Goal: Task Accomplishment & Management: Complete application form

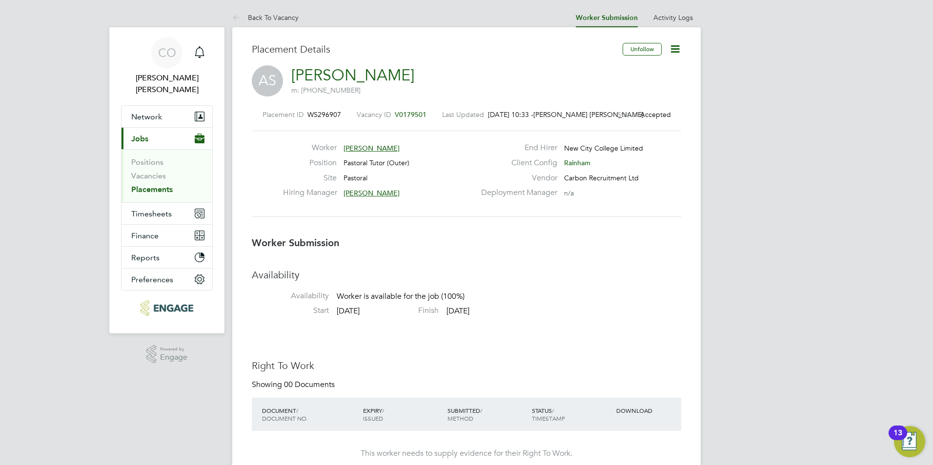
click at [200, 49] on icon "Main navigation" at bounding box center [200, 52] width 12 height 12
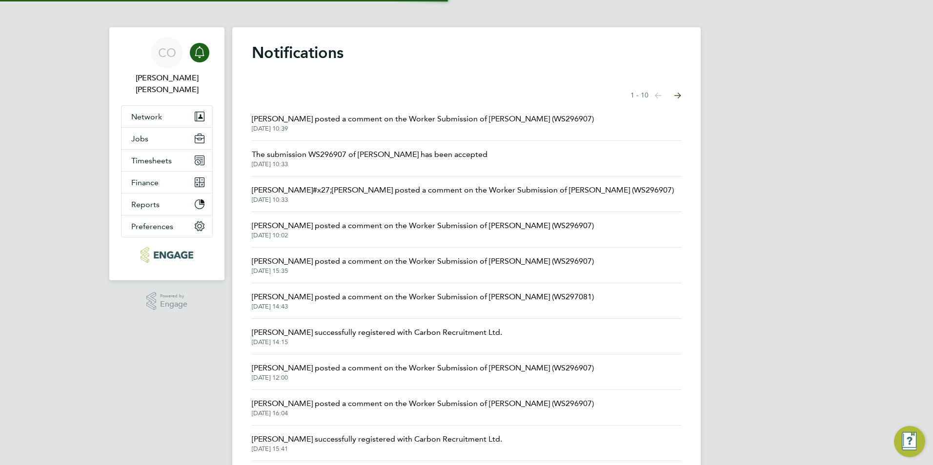
click at [200, 49] on icon "Main navigation" at bounding box center [200, 52] width 12 height 12
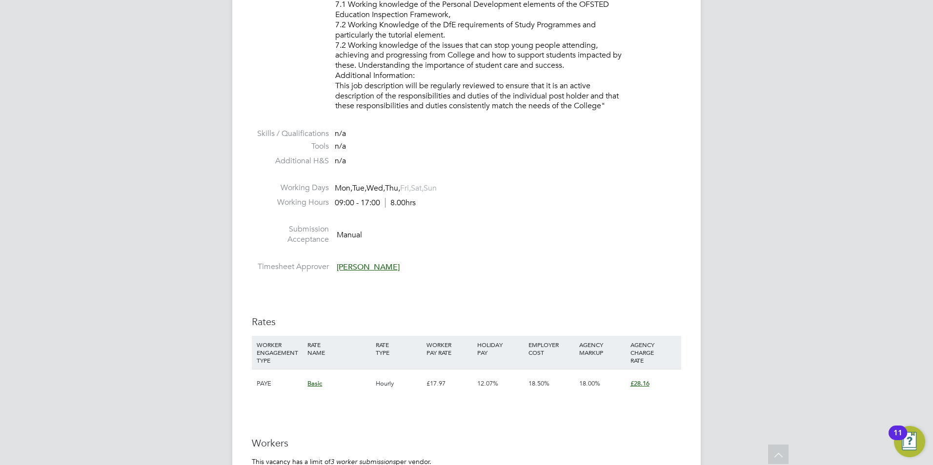
scroll to position [1569, 0]
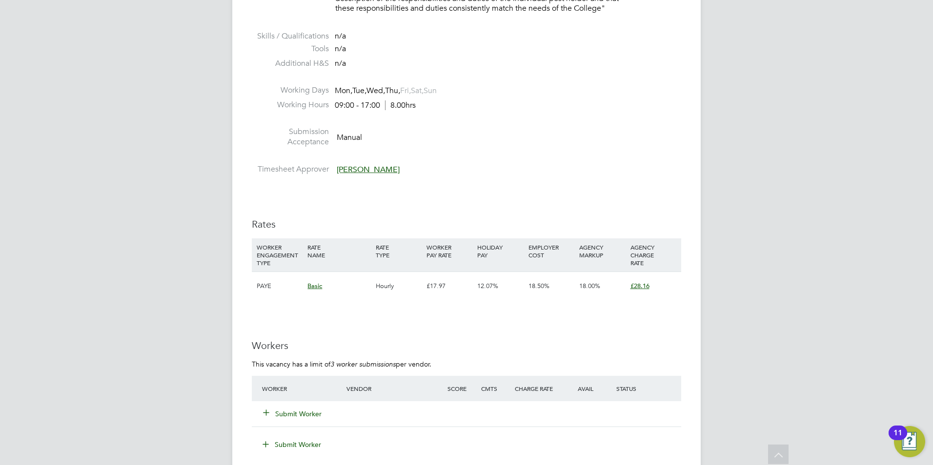
click at [262, 413] on icon at bounding box center [265, 412] width 7 height 7
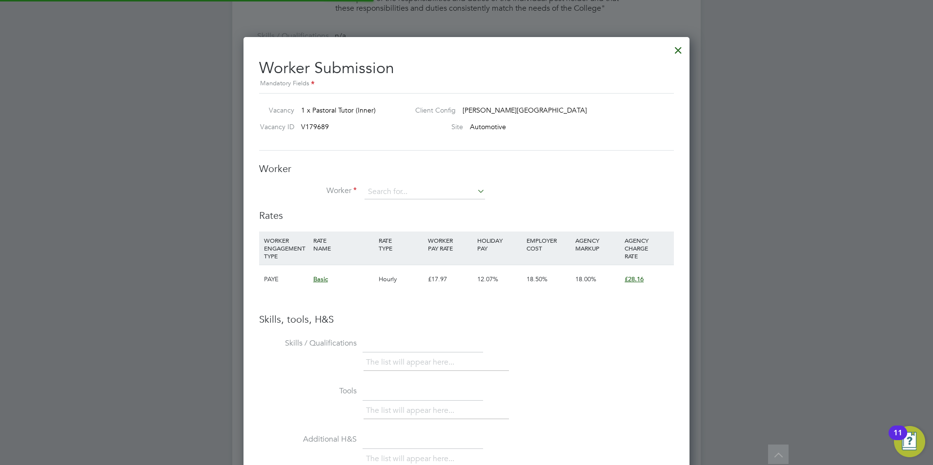
scroll to position [617, 446]
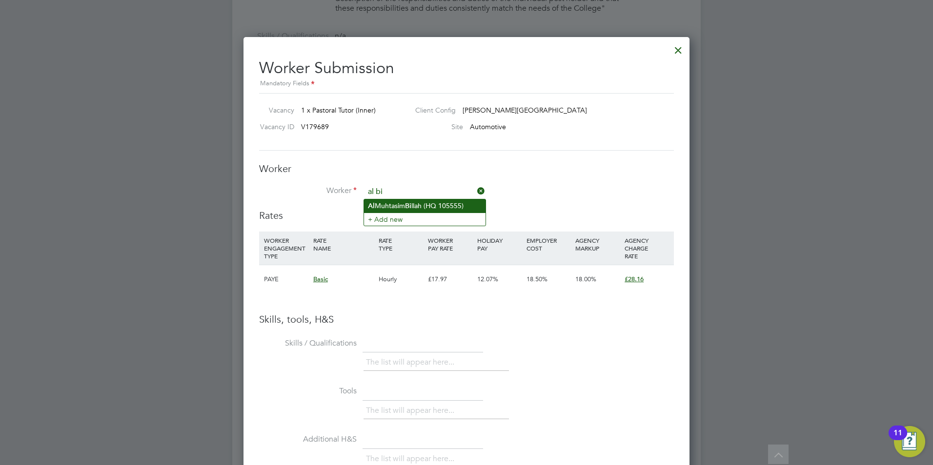
click at [429, 206] on li "Al Muhtasim Bi llah (HQ 105555)" at bounding box center [424, 205] width 121 height 13
type input "Al Muhtasim Billah (HQ 105555)"
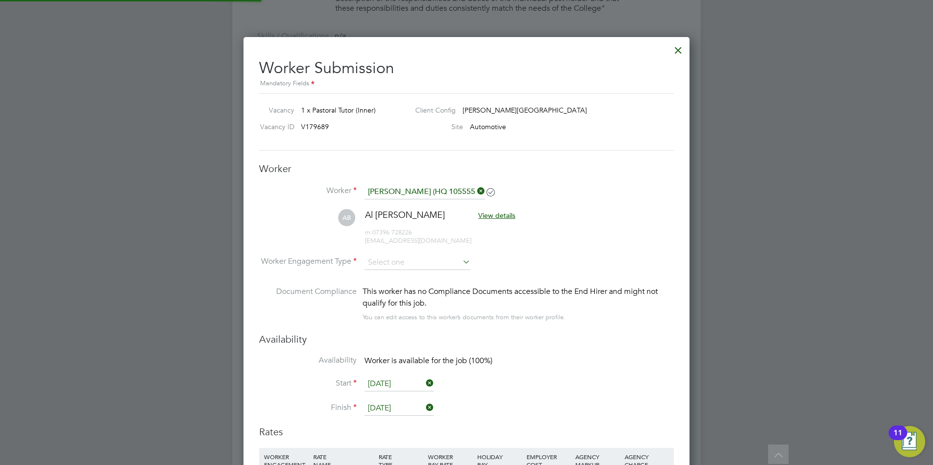
scroll to position [833, 446]
click at [417, 264] on input at bounding box center [417, 263] width 106 height 15
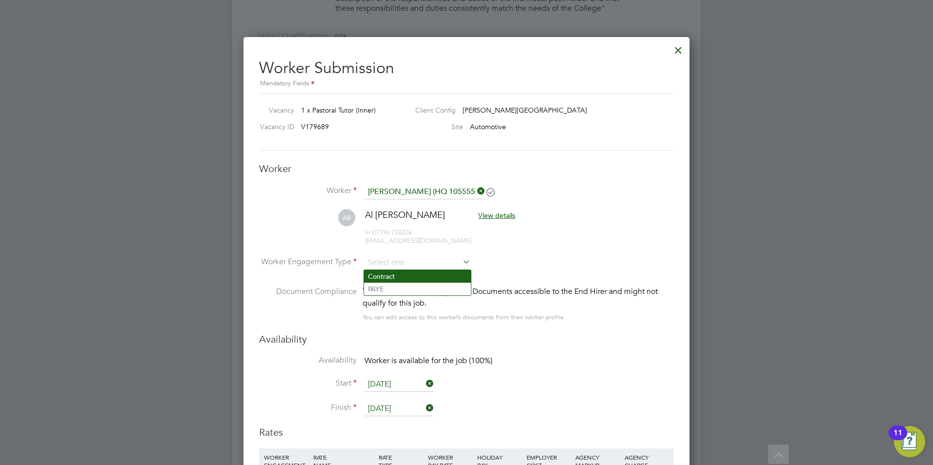
click at [420, 279] on li "Contract" at bounding box center [417, 276] width 107 height 13
type input "Contract"
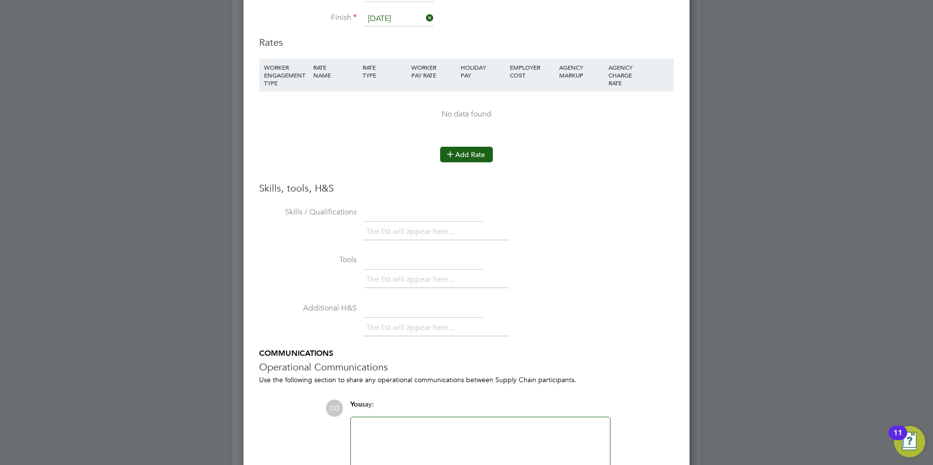
click at [453, 160] on button "Add Rate" at bounding box center [466, 155] width 53 height 16
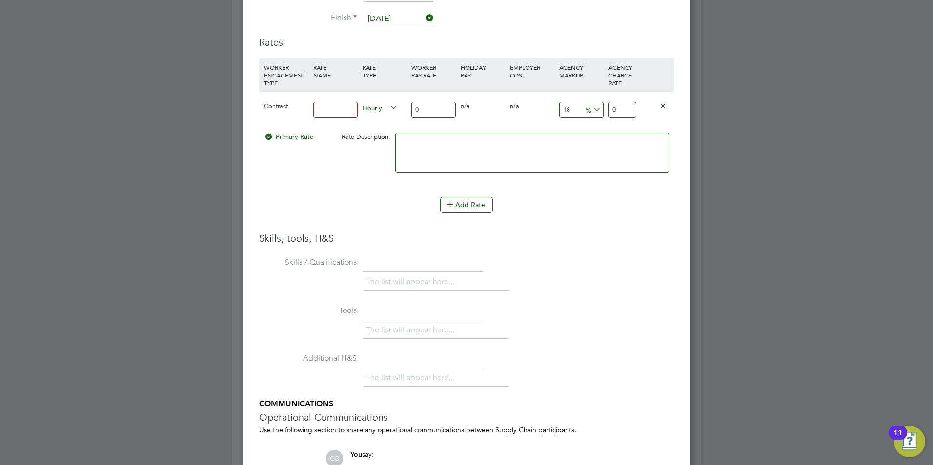
click at [344, 111] on input at bounding box center [335, 110] width 44 height 16
type input "basic"
drag, startPoint x: 422, startPoint y: 111, endPoint x: 365, endPoint y: 125, distance: 58.4
click at [397, 114] on div "Contract basic Hourly 0 0 n/a 0 n/a 18 0 % 0" at bounding box center [466, 110] width 415 height 36
type input "2"
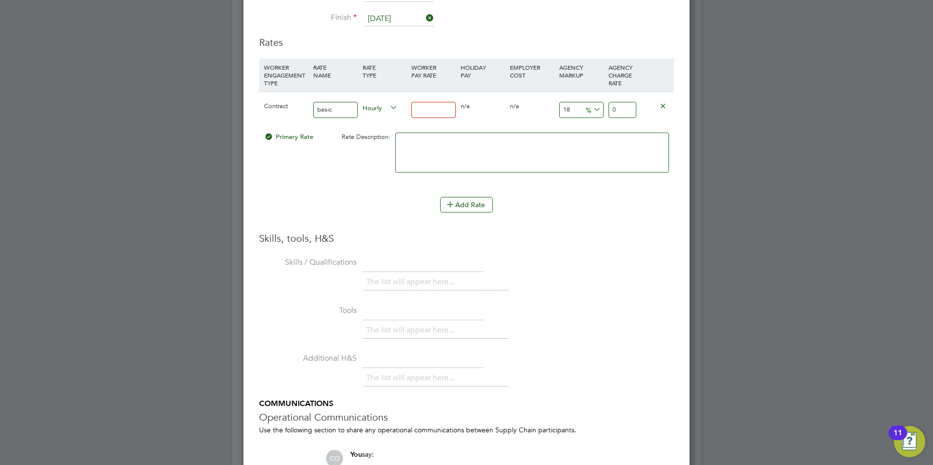
type input "2.36"
type input "25"
type input "29.5"
type input "25"
drag, startPoint x: 577, startPoint y: 110, endPoint x: 507, endPoint y: 107, distance: 70.3
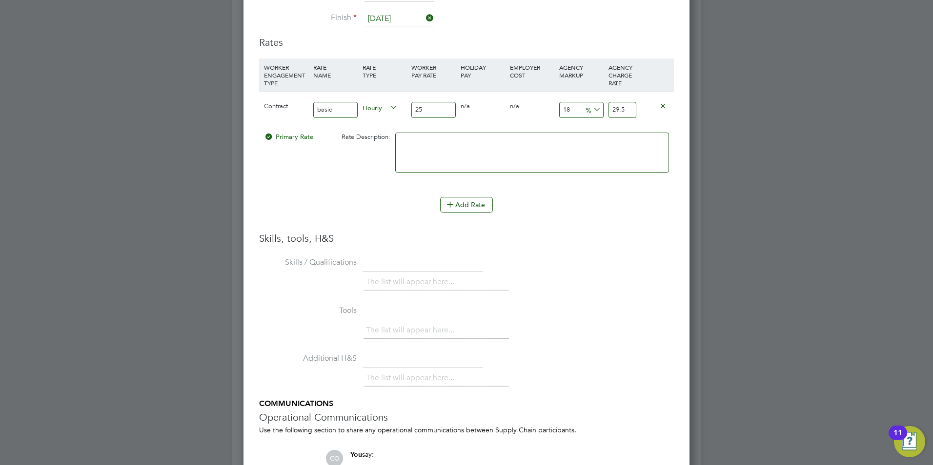
click at [513, 106] on div "Contract basic Hourly 25 0 n/a 0 n/a 18 4.5 % 29.5" at bounding box center [466, 110] width 415 height 36
type input "2"
type input "25.5"
type input "23"
type input "30.75"
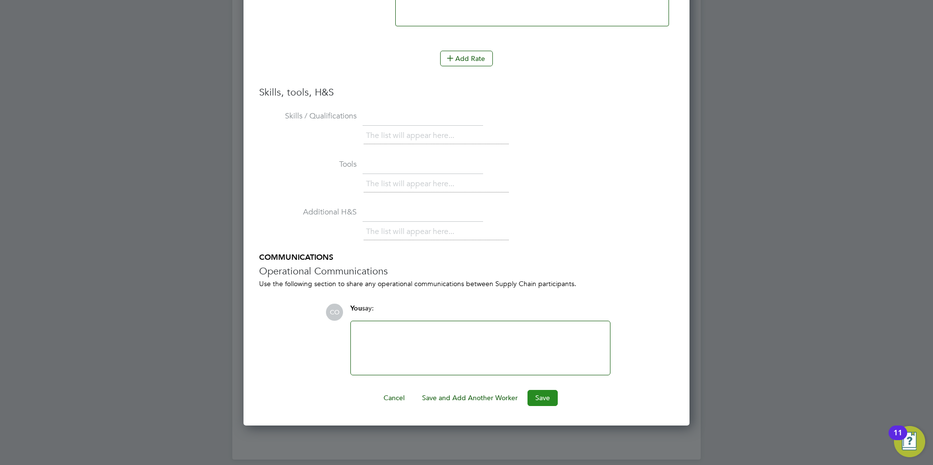
type input "23"
click at [537, 390] on button "Save" at bounding box center [542, 398] width 30 height 16
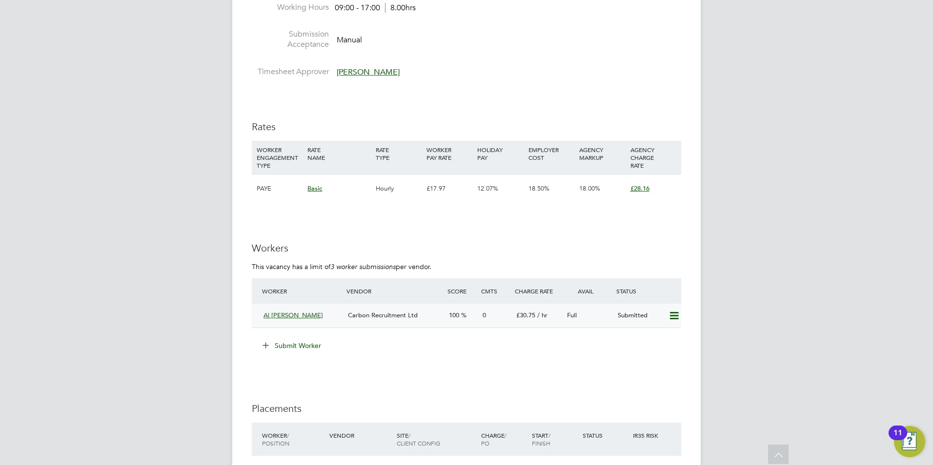
click at [262, 313] on div "Al Muhtasim Billah" at bounding box center [301, 316] width 84 height 16
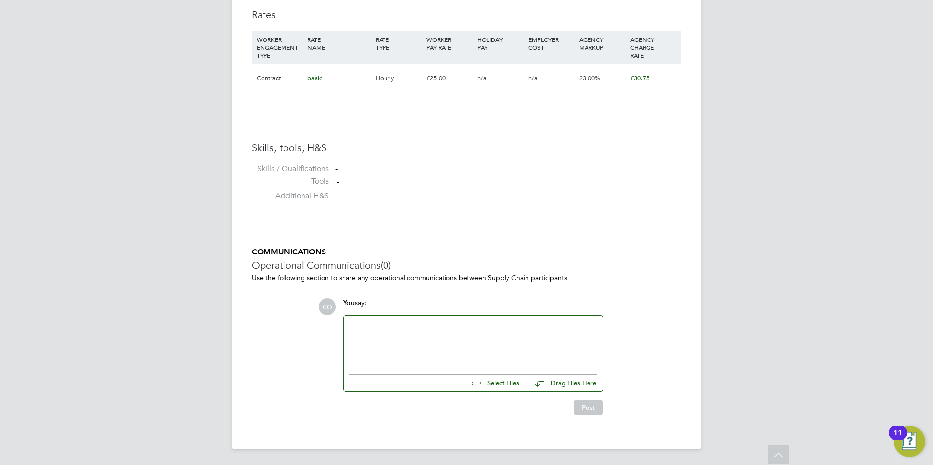
click at [488, 386] on input "file" at bounding box center [523, 382] width 146 height 14
type input "C:\fakepath\AlMuhtasim Billah_28005875_.docx"
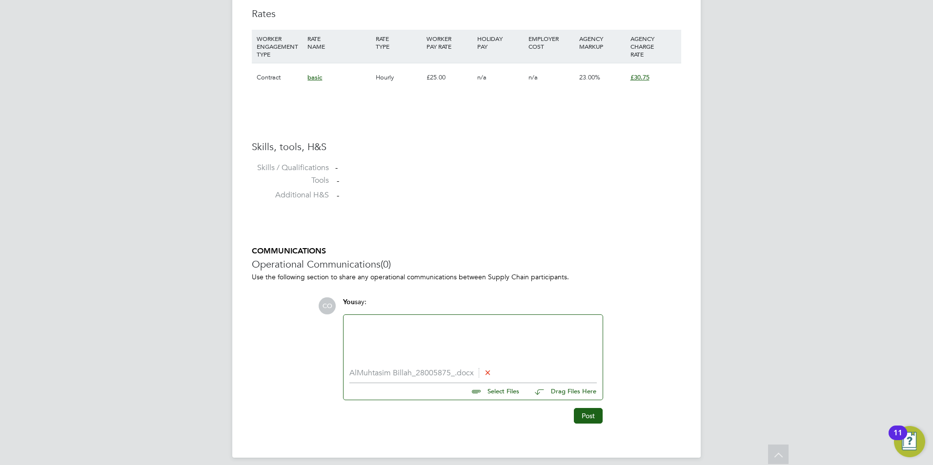
click at [490, 369] on icon at bounding box center [487, 372] width 7 height 7
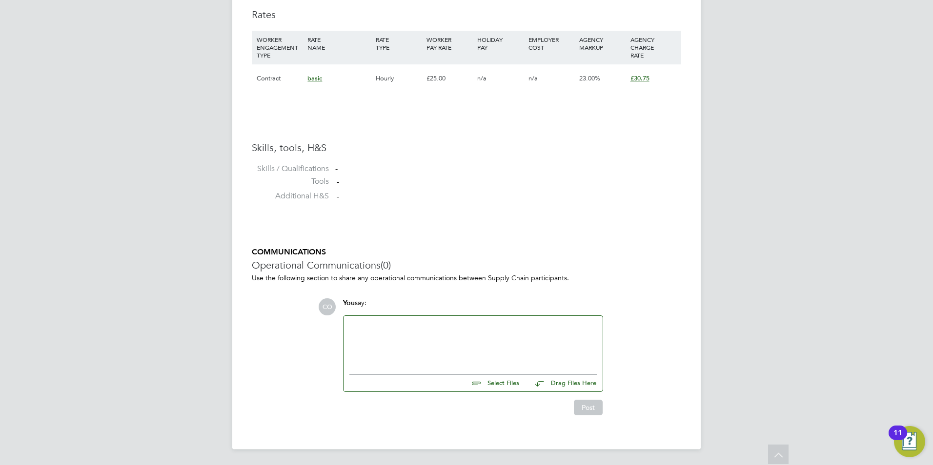
click at [512, 379] on input "file" at bounding box center [523, 382] width 146 height 14
click at [490, 384] on input "file" at bounding box center [523, 382] width 146 height 14
type input "C:\fakepath\AB.docx"
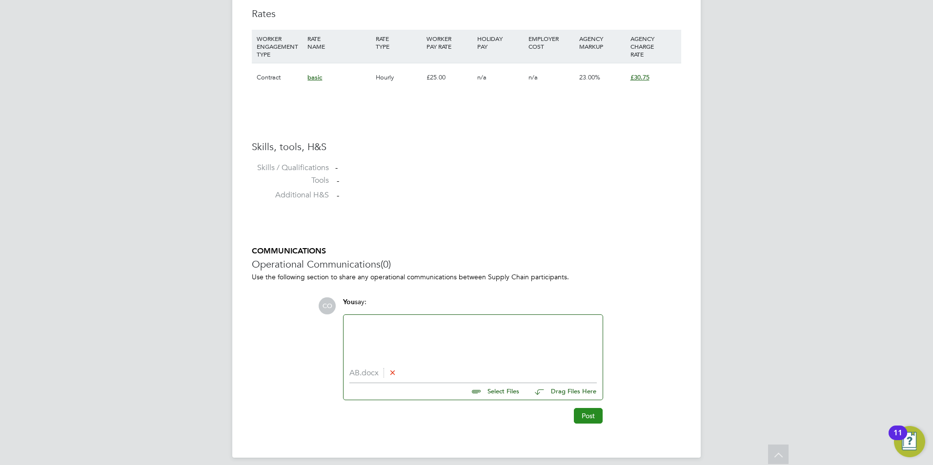
click at [586, 412] on button "Post" at bounding box center [588, 416] width 29 height 16
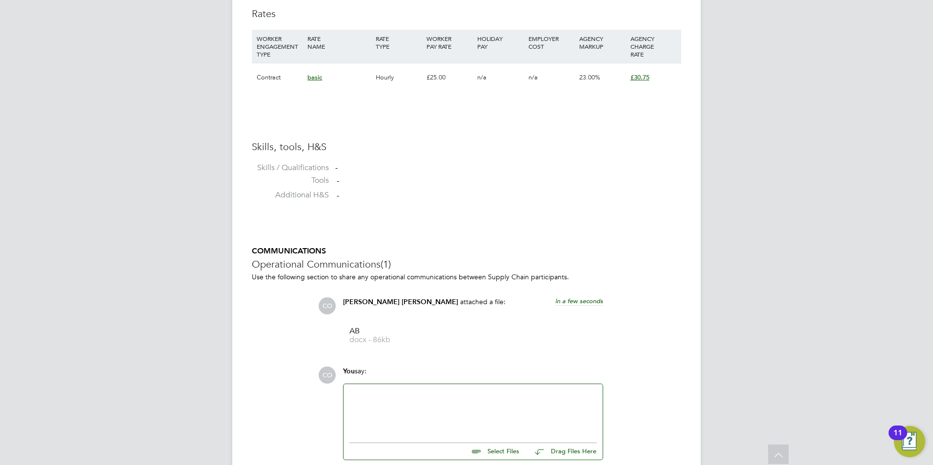
click at [529, 414] on div at bounding box center [472, 411] width 247 height 42
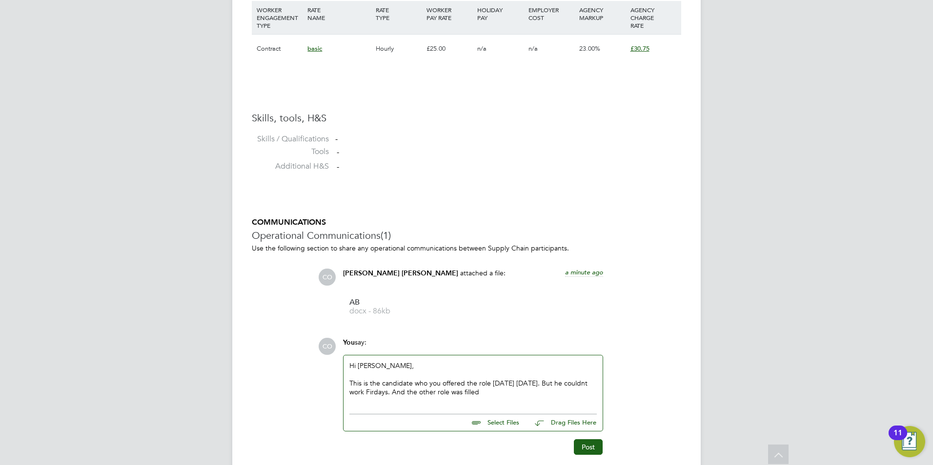
scroll to position [734, 0]
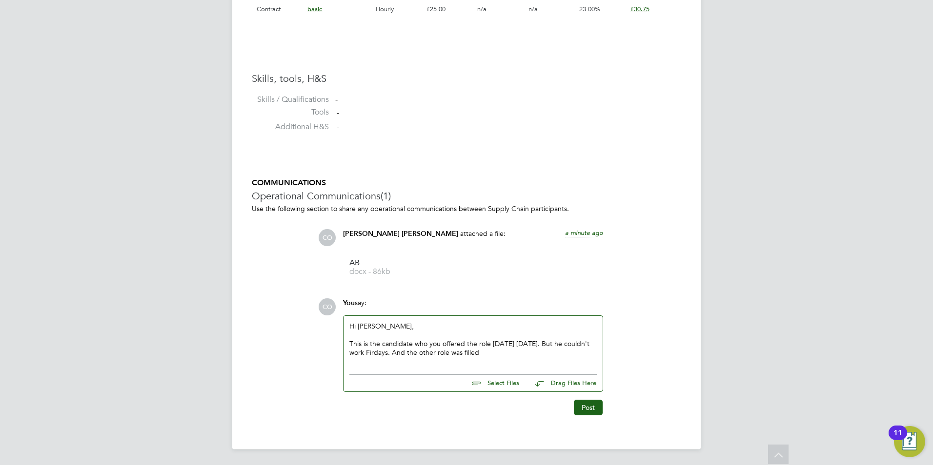
drag, startPoint x: 389, startPoint y: 355, endPoint x: 379, endPoint y: 359, distance: 10.7
click at [377, 360] on div "Hi Emma, This is the candidate who you offered the role 2 weeks ago today. But …" at bounding box center [472, 343] width 247 height 42
click at [507, 354] on div "This is the candidate who you offered the role 2 weeks ago today. But he couldn…" at bounding box center [472, 348] width 247 height 18
click at [573, 401] on div "Post" at bounding box center [472, 408] width 260 height 16
click at [579, 401] on button "Post" at bounding box center [588, 408] width 29 height 16
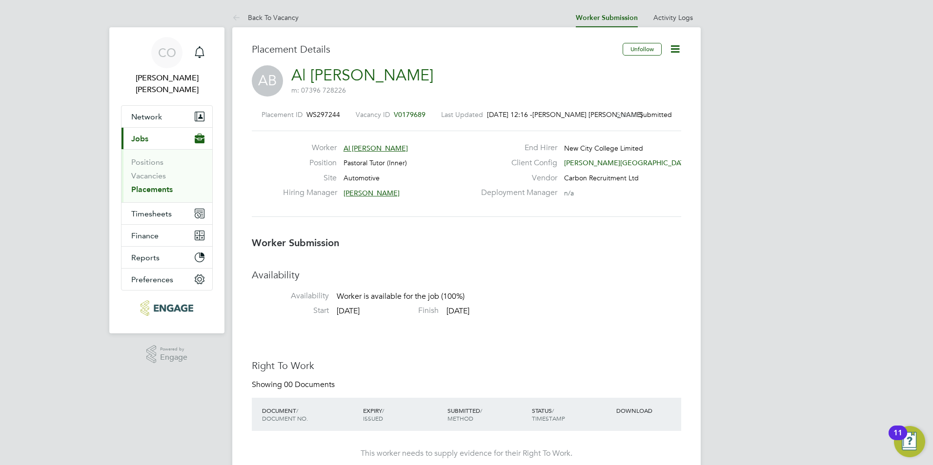
scroll to position [780, 0]
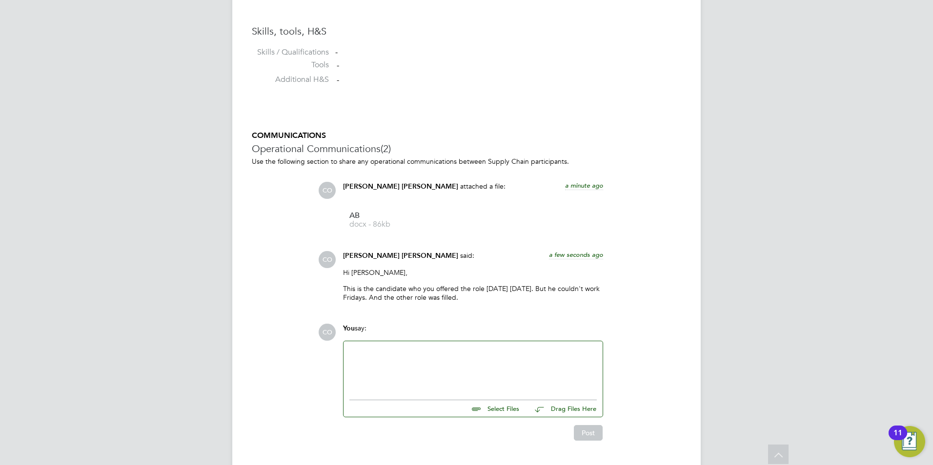
click at [490, 380] on div at bounding box center [472, 368] width 247 height 42
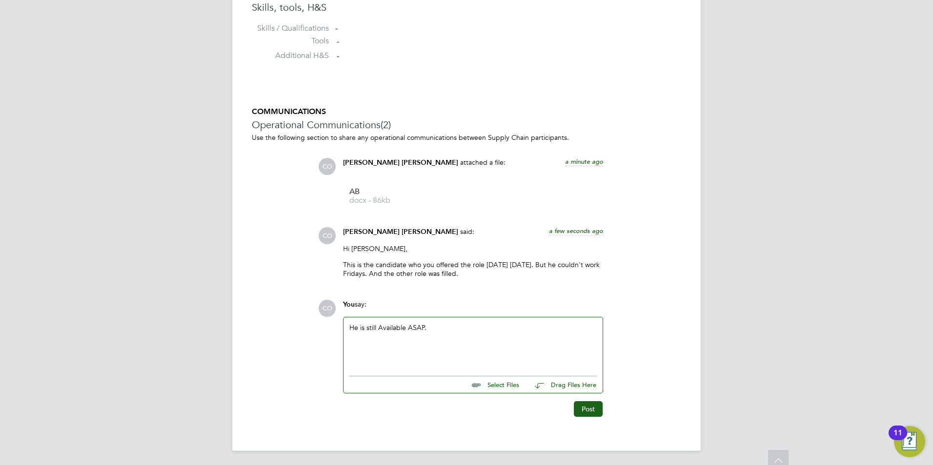
scroll to position [807, 0]
click at [574, 406] on button "Post" at bounding box center [588, 408] width 29 height 16
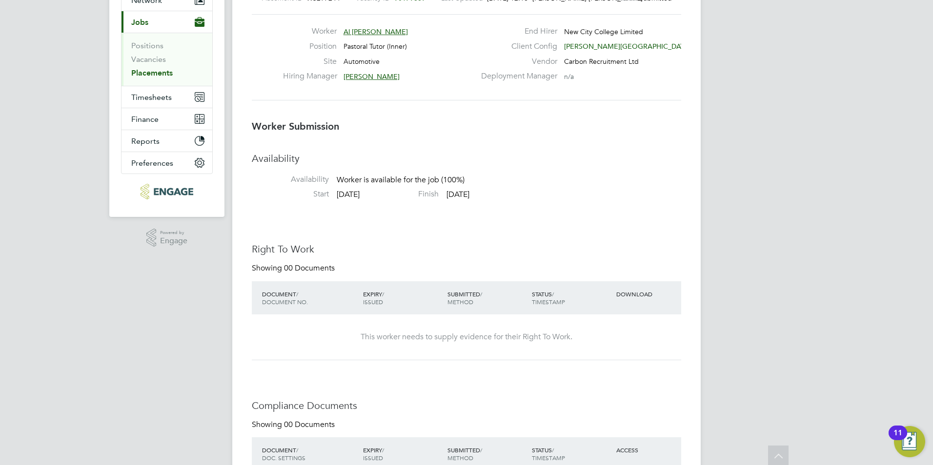
scroll to position [0, 0]
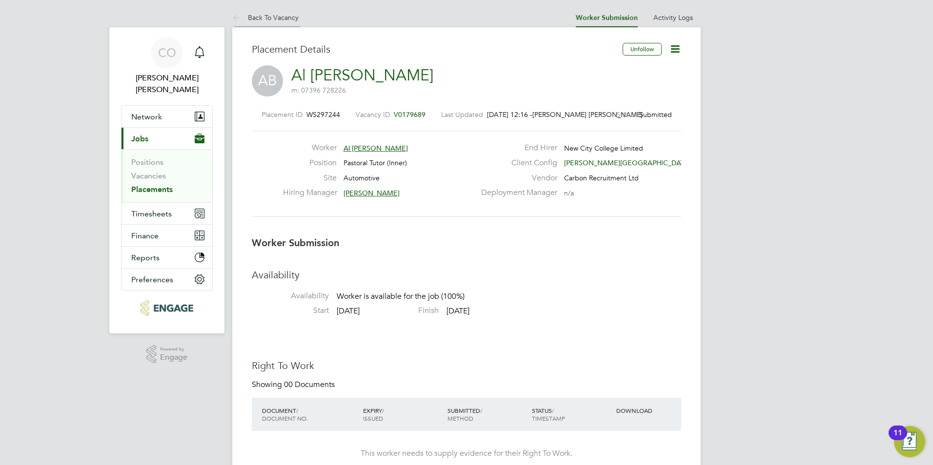
click at [232, 14] on icon at bounding box center [238, 18] width 12 height 12
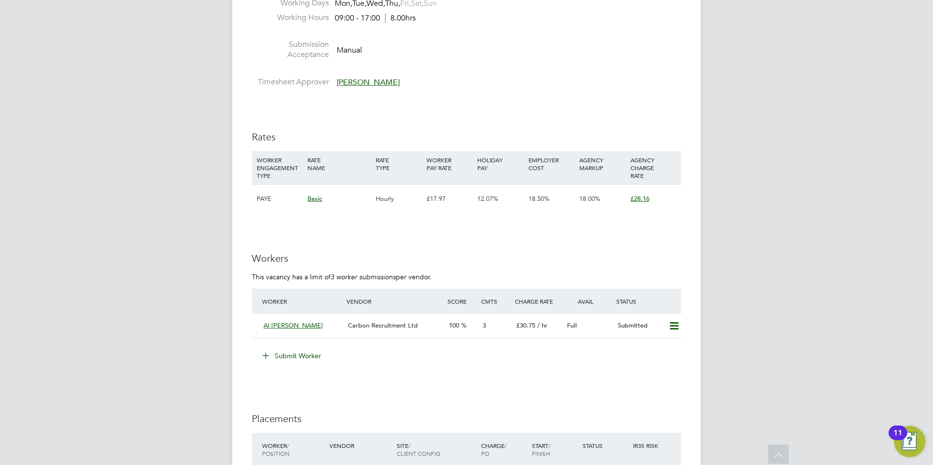
scroll to position [1665, 0]
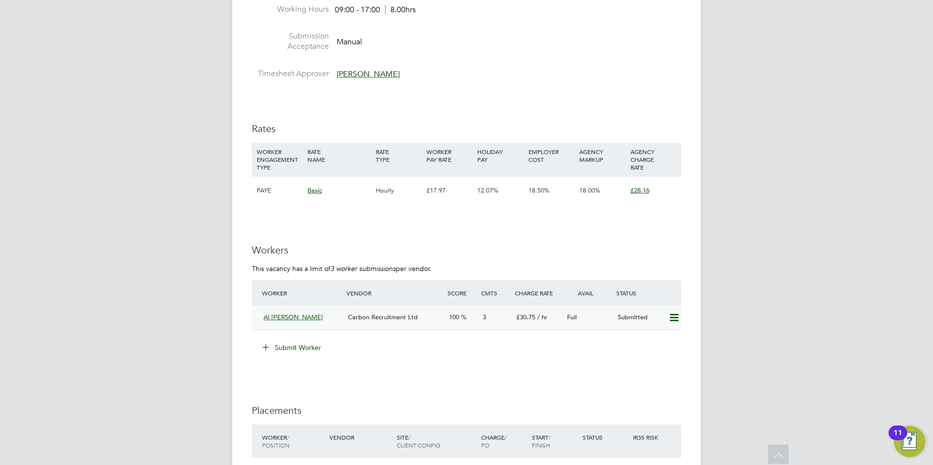
click at [261, 314] on div "Al Muhtasim Billah" at bounding box center [301, 318] width 84 height 16
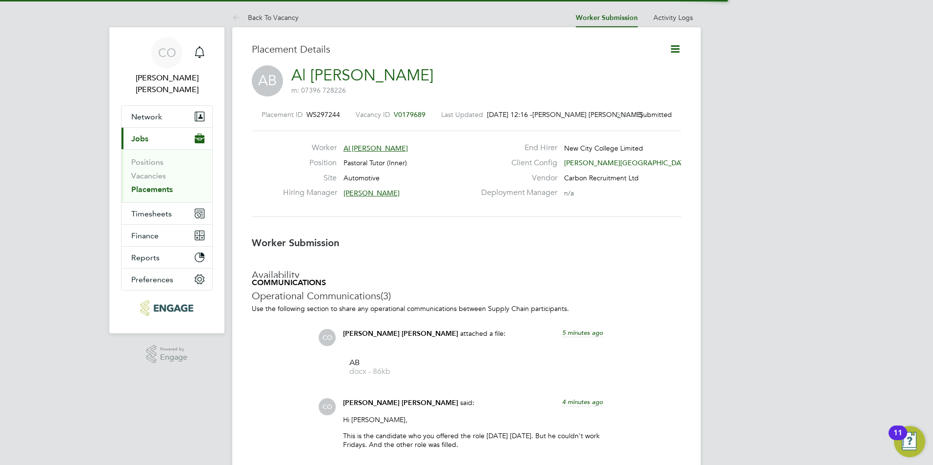
scroll to position [5, 5]
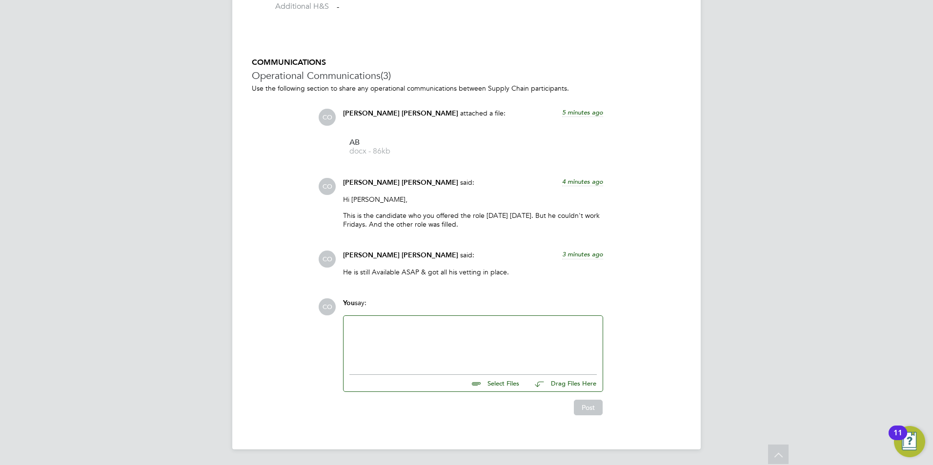
click at [454, 348] on div at bounding box center [472, 343] width 247 height 42
click at [571, 403] on div "Post" at bounding box center [472, 408] width 260 height 16
click at [575, 406] on button "Post" at bounding box center [588, 408] width 29 height 16
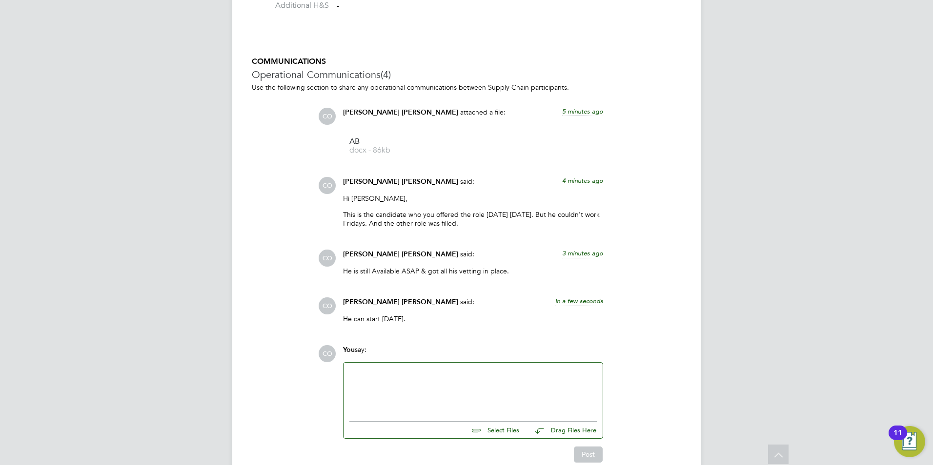
click at [508, 428] on input "file" at bounding box center [523, 429] width 146 height 14
type input "C:\fakepath\Candidate Vetting Form- NCC- Al.docx"
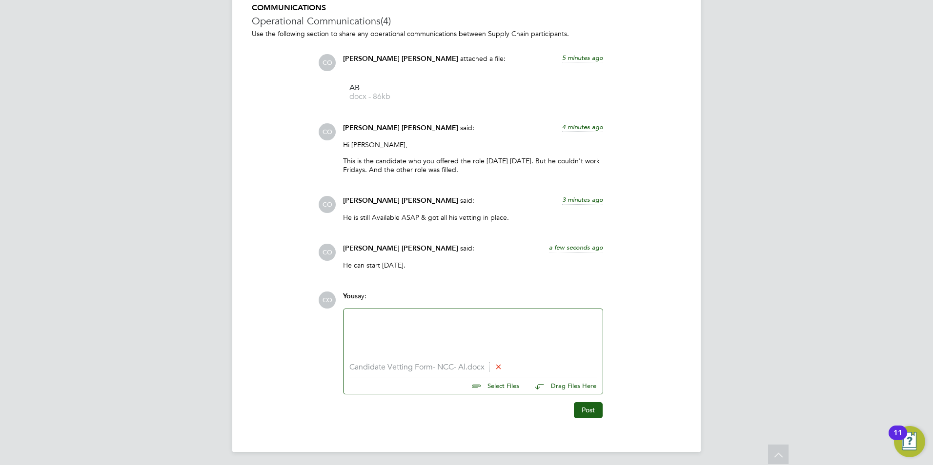
scroll to position [912, 0]
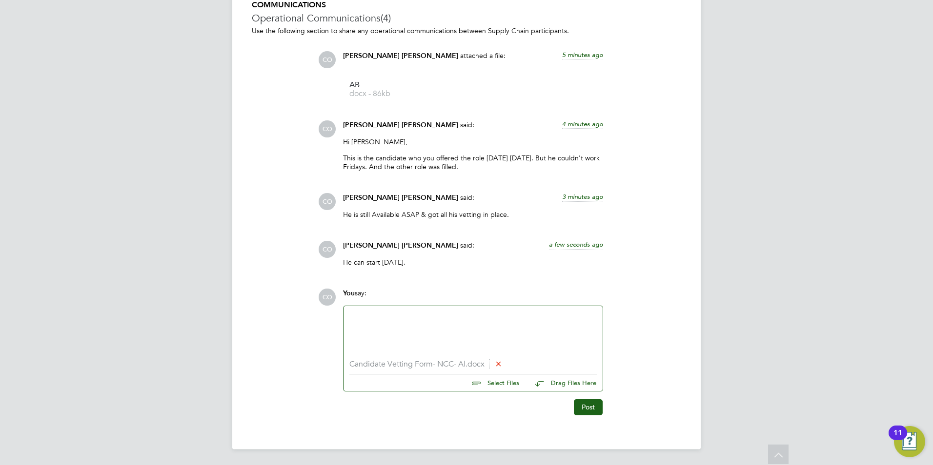
click at [582, 412] on button "Post" at bounding box center [588, 407] width 29 height 16
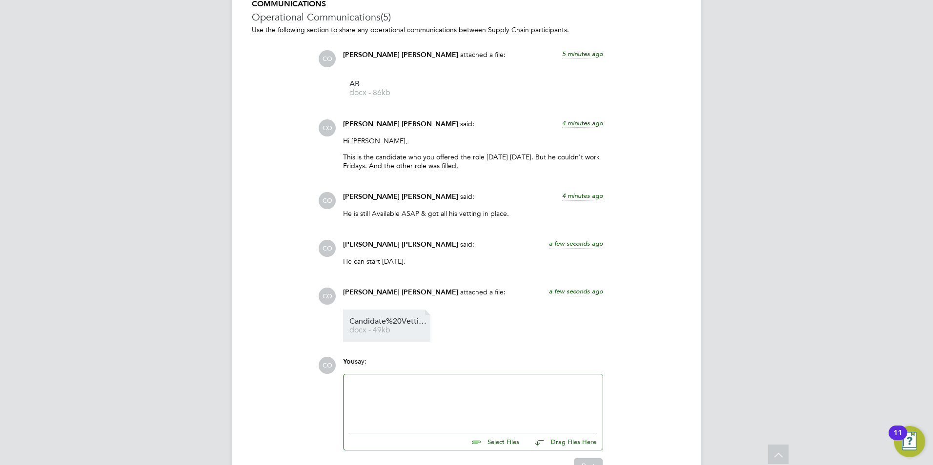
click at [382, 331] on span "docx - 49kb" at bounding box center [388, 330] width 78 height 7
click at [458, 402] on div at bounding box center [472, 401] width 247 height 42
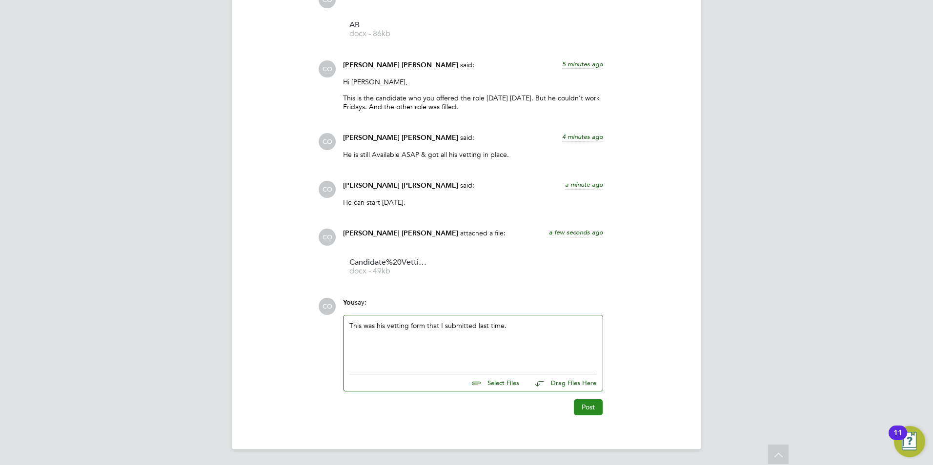
click at [574, 404] on button "Post" at bounding box center [588, 407] width 29 height 16
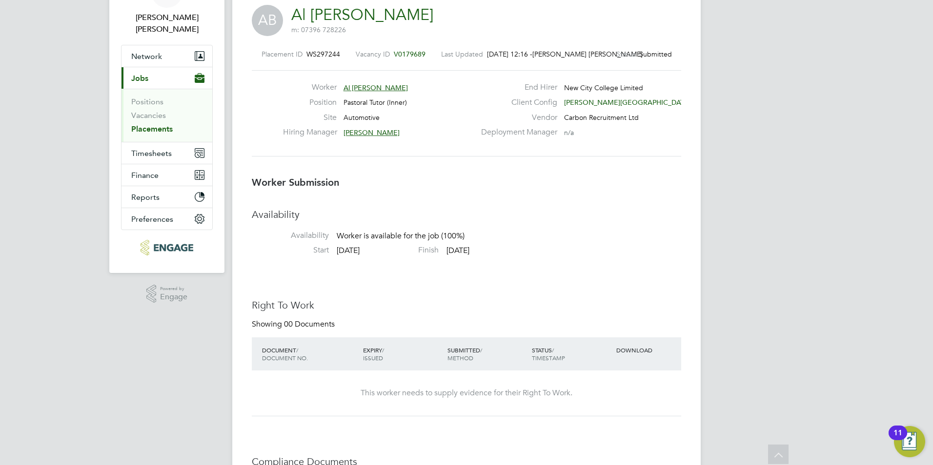
scroll to position [0, 0]
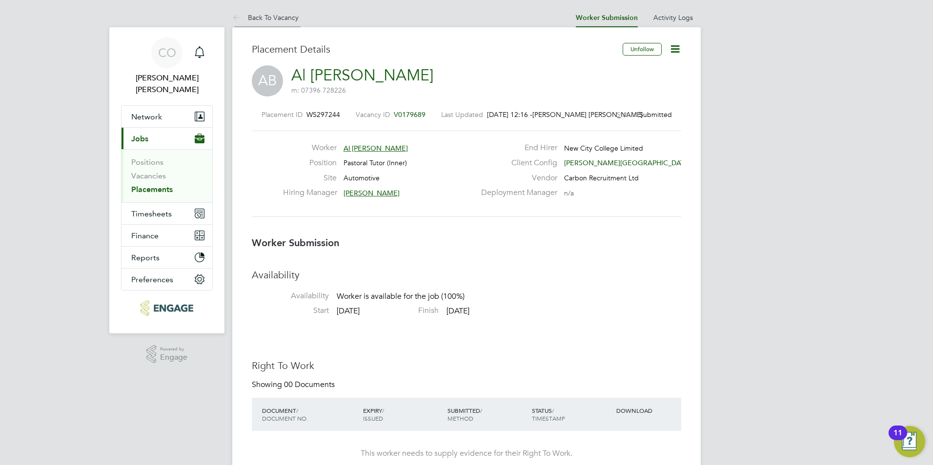
click at [235, 16] on icon at bounding box center [238, 18] width 12 height 12
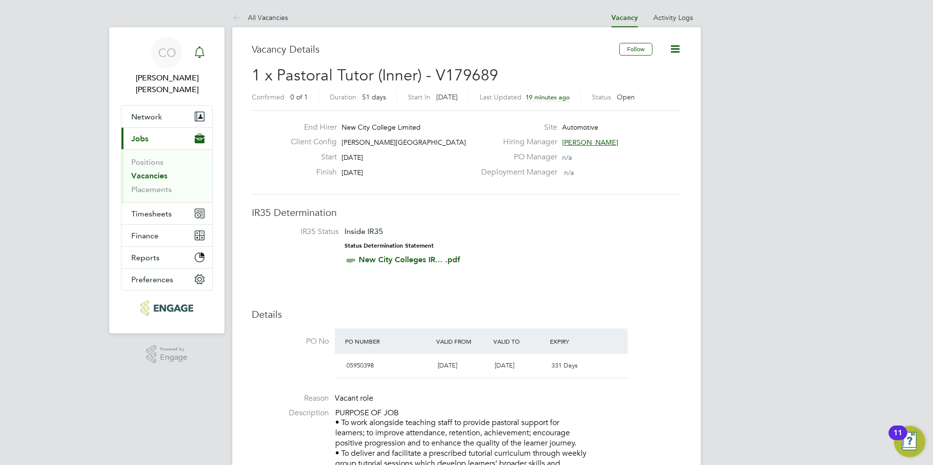
click at [201, 56] on icon "Main navigation" at bounding box center [199, 51] width 9 height 10
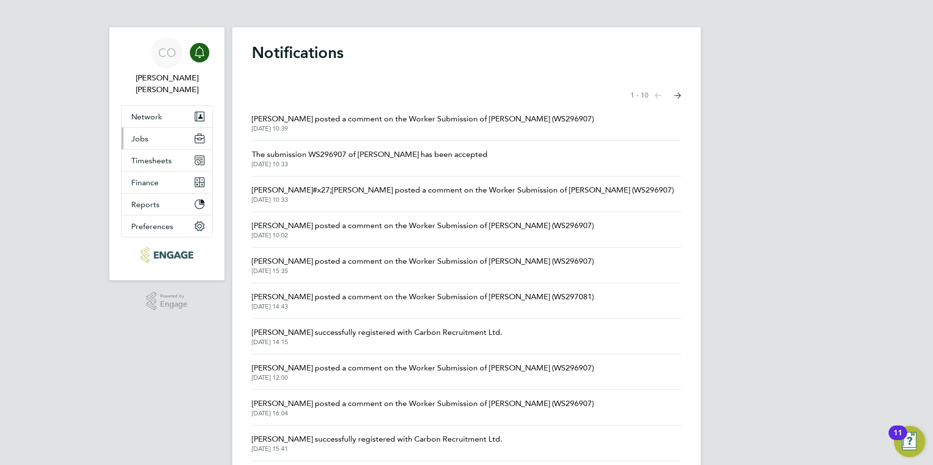
click at [139, 134] on span "Jobs" at bounding box center [139, 138] width 17 height 9
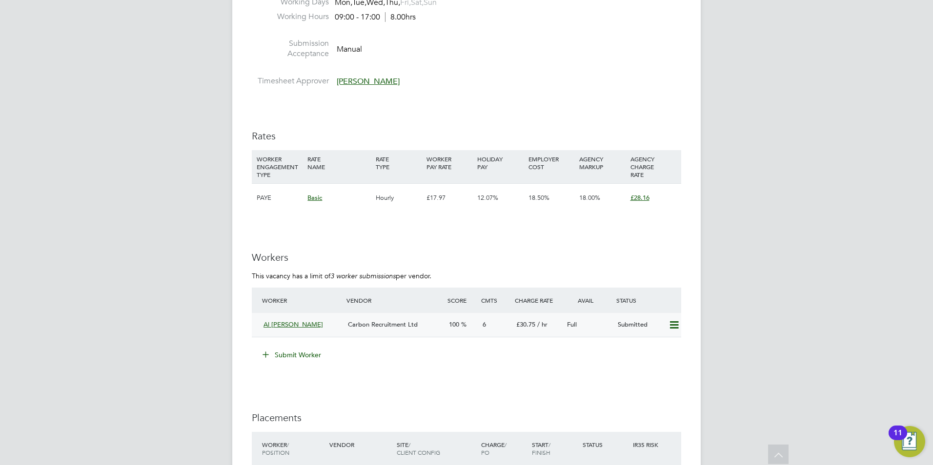
scroll to position [1658, 0]
click at [256, 322] on div "Al Muhtasim Billah Carbon Recruitment Ltd 100 6 £30.75 / hr Full Submitted" at bounding box center [466, 324] width 429 height 24
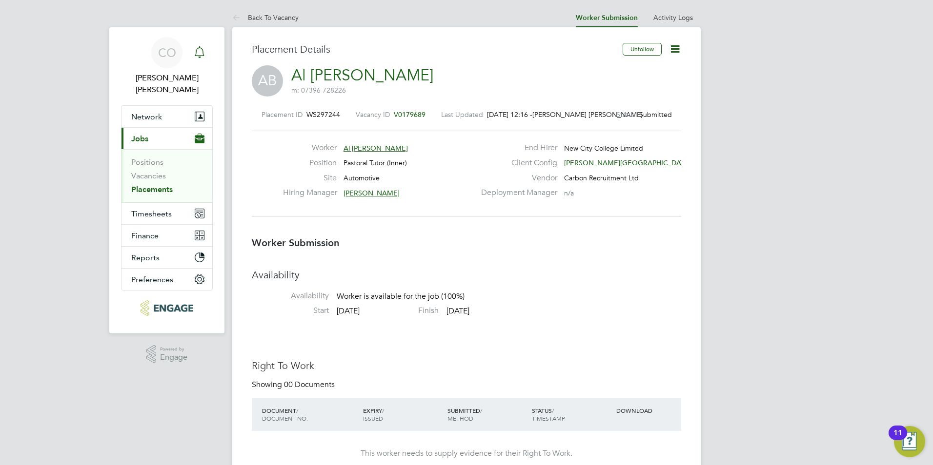
click at [199, 55] on icon "Main navigation" at bounding box center [200, 52] width 12 height 12
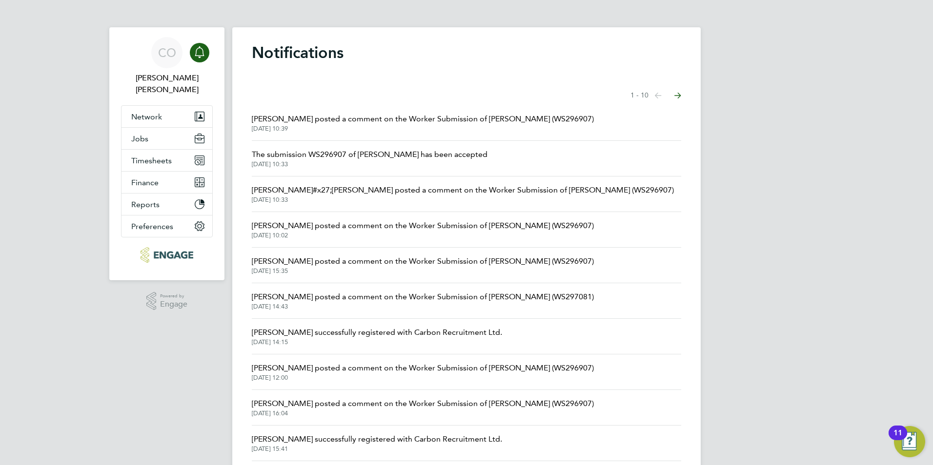
click at [661, 97] on icon "Select page of notifications list" at bounding box center [658, 96] width 7 height 6
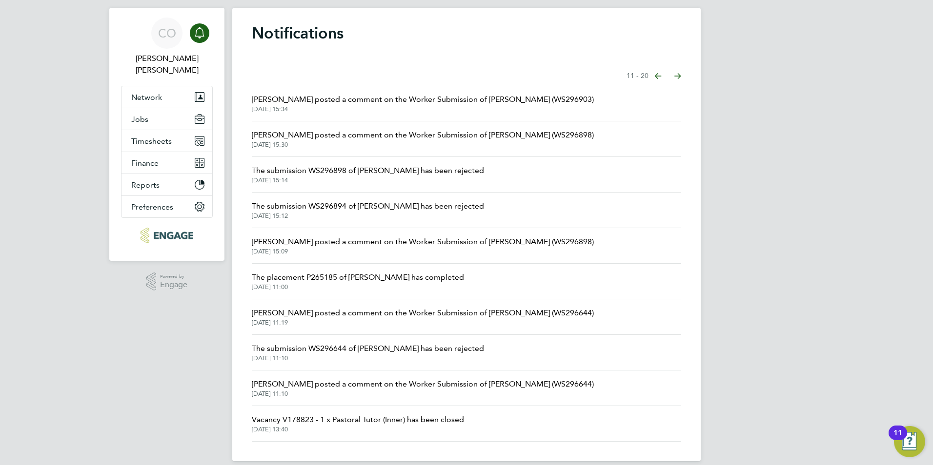
scroll to position [31, 0]
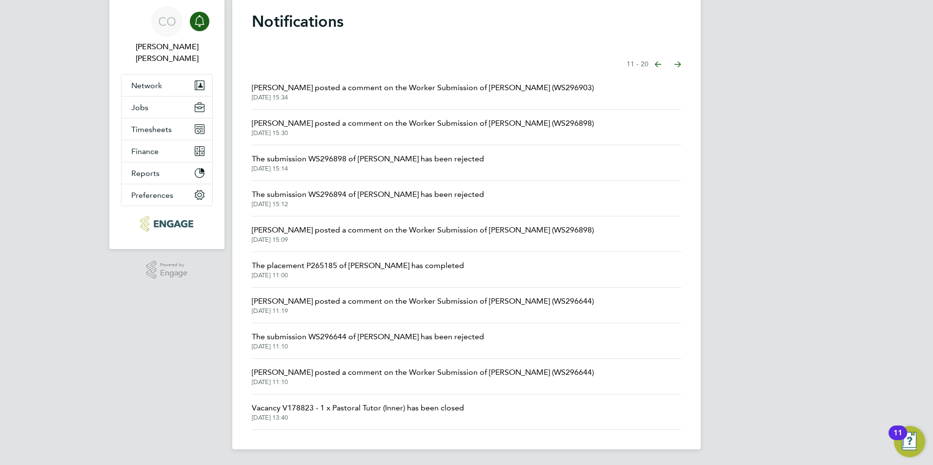
click at [651, 60] on button "Previous page" at bounding box center [658, 65] width 20 height 20
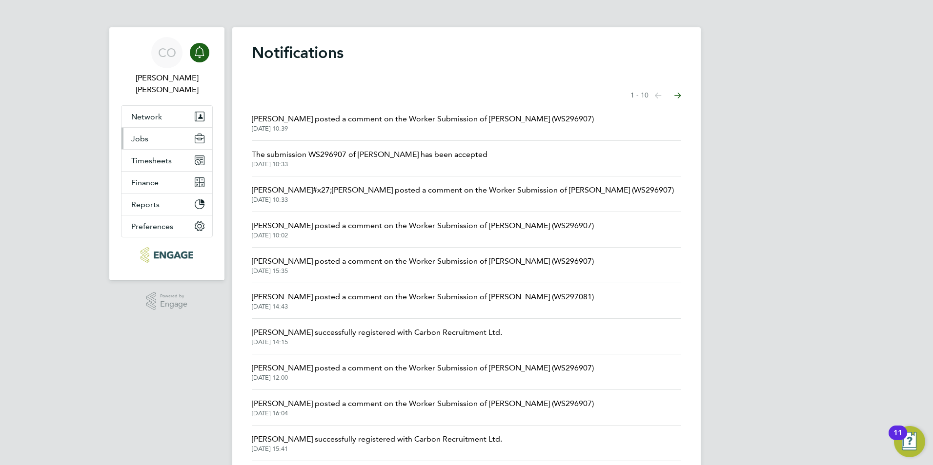
click at [127, 130] on button "Jobs" at bounding box center [166, 138] width 91 height 21
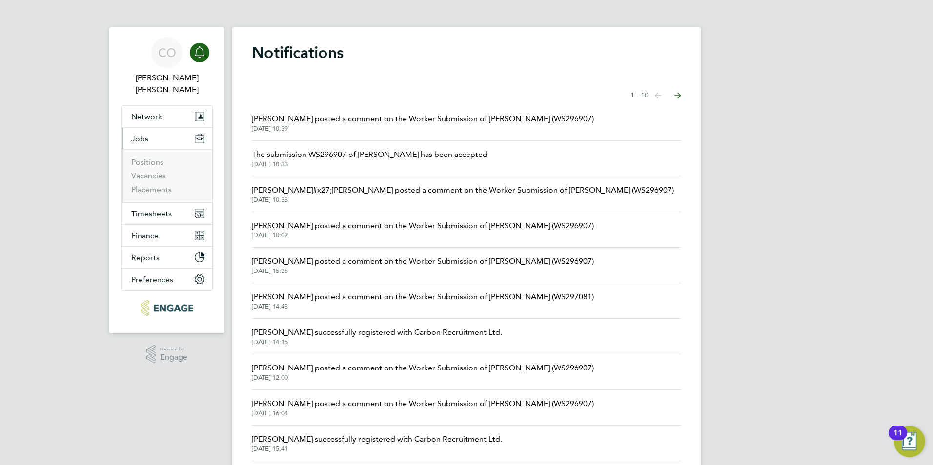
click at [130, 159] on ul "Positions Vacancies Placements" at bounding box center [166, 175] width 91 height 53
click at [131, 164] on ul "Positions Vacancies Placements" at bounding box center [166, 175] width 91 height 53
click at [132, 171] on link "Vacancies" at bounding box center [148, 175] width 35 height 9
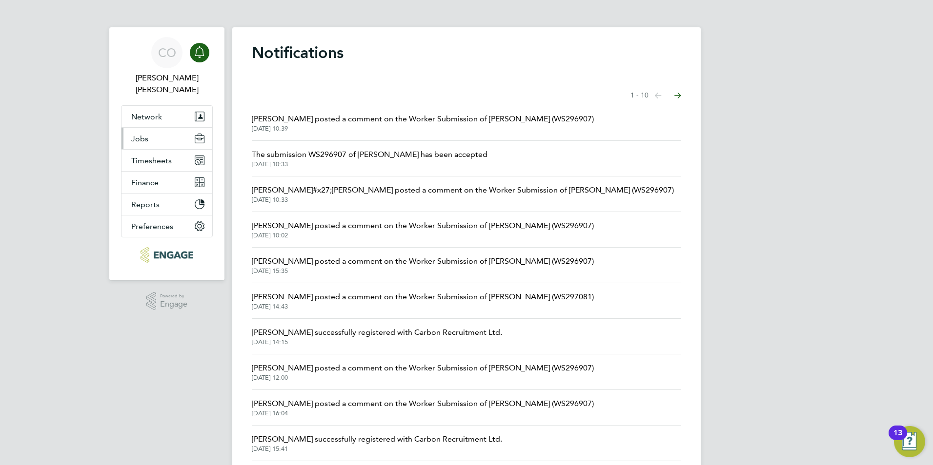
click at [140, 134] on span "Jobs" at bounding box center [139, 138] width 17 height 9
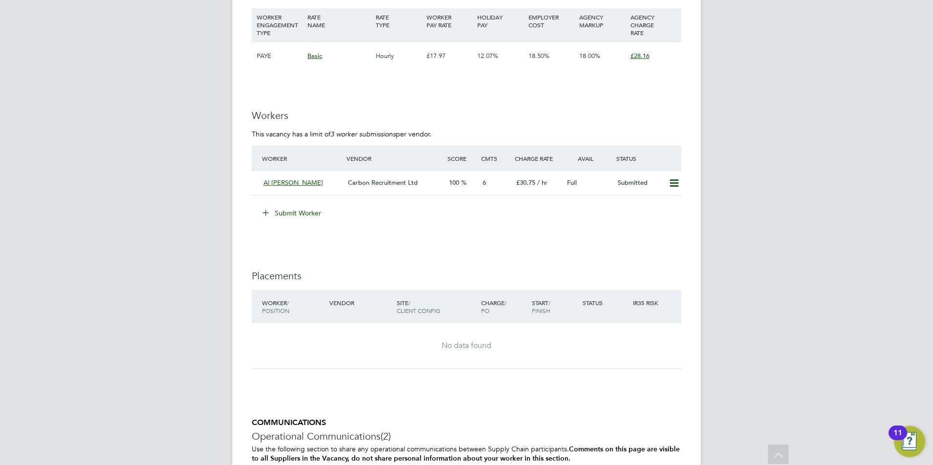
scroll to position [1756, 0]
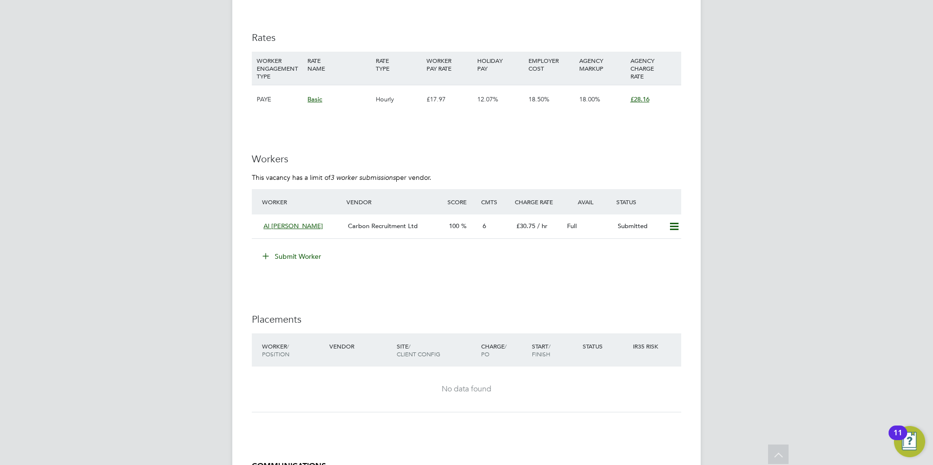
click at [258, 258] on button "Submit Worker" at bounding box center [292, 257] width 73 height 16
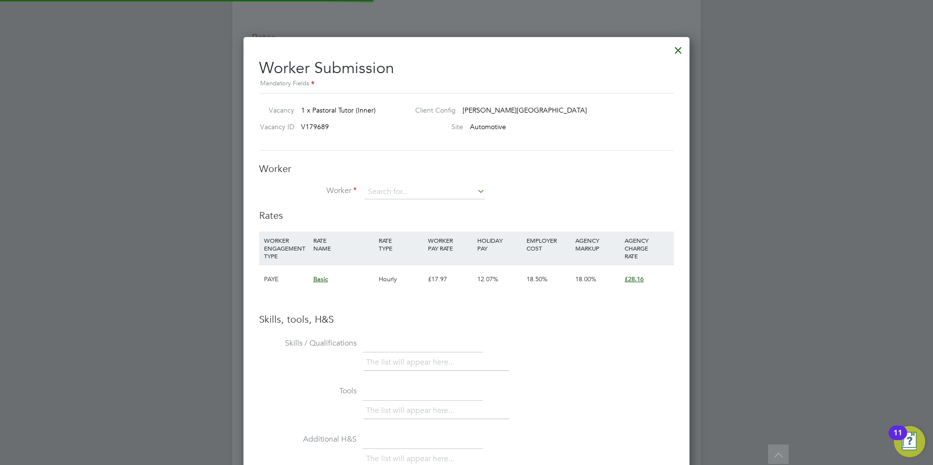
scroll to position [617, 446]
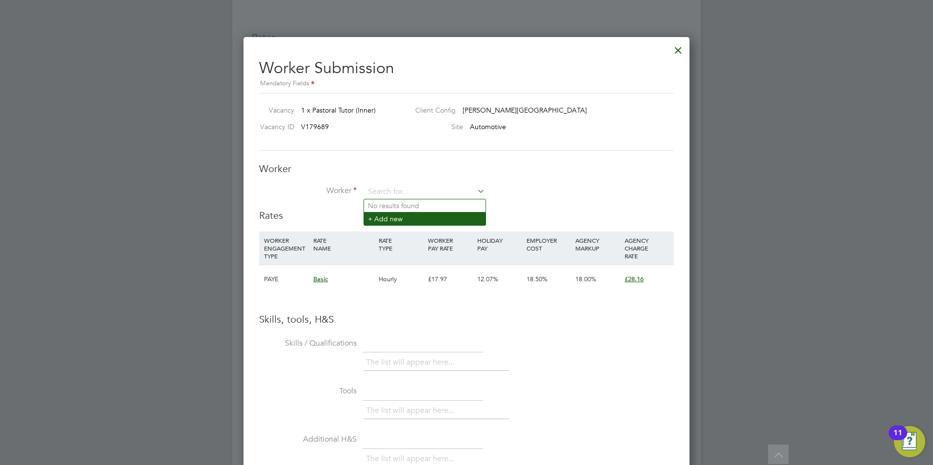
click at [426, 219] on li "+ Add new" at bounding box center [424, 218] width 121 height 13
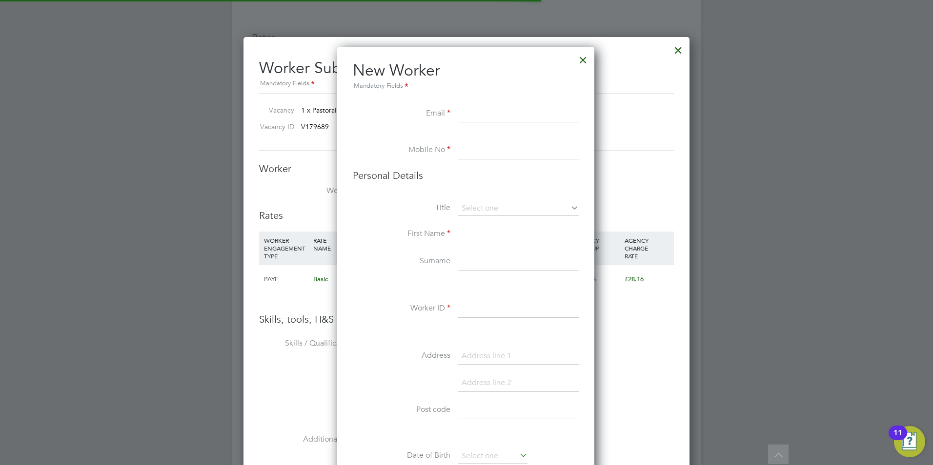
scroll to position [825, 259]
paste input "sebclaxton01@gmail.com"
type input "sebclaxton01@gmail.com"
click at [471, 157] on input at bounding box center [518, 151] width 120 height 18
paste input "+44 7385563771"
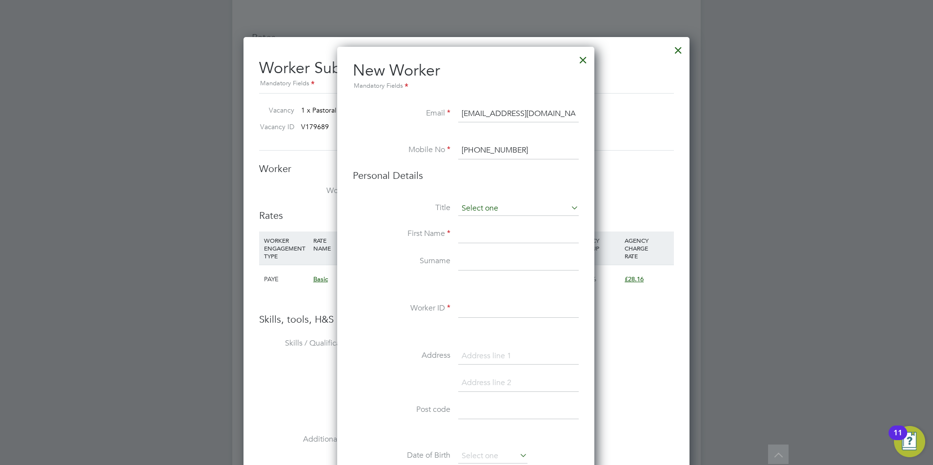
type input "+44 7385563771"
click at [500, 208] on input at bounding box center [518, 208] width 120 height 15
click at [488, 224] on li "Mr" at bounding box center [518, 222] width 121 height 13
type input "Mr"
click at [488, 225] on li "Title Mr" at bounding box center [466, 213] width 226 height 24
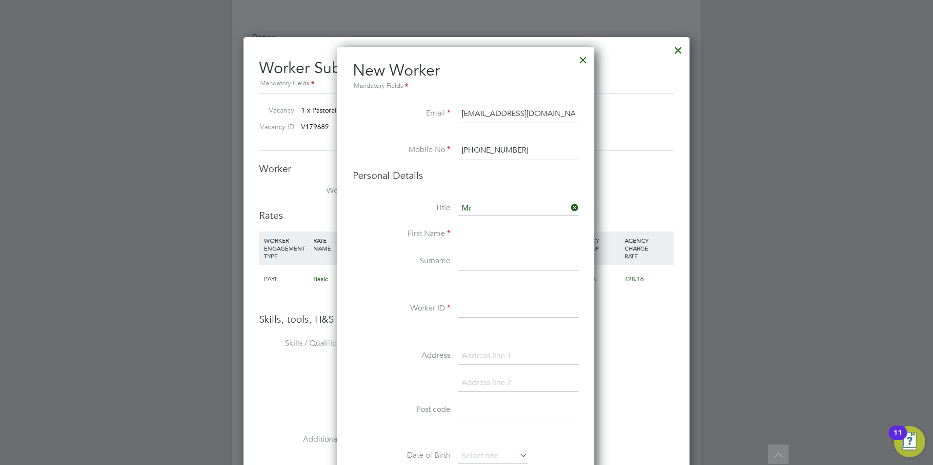
drag, startPoint x: 488, startPoint y: 225, endPoint x: 487, endPoint y: 234, distance: 8.8
click at [487, 234] on input at bounding box center [518, 235] width 120 height 18
type input "Seb"
click at [479, 265] on input at bounding box center [518, 262] width 120 height 18
type input "Claxton"
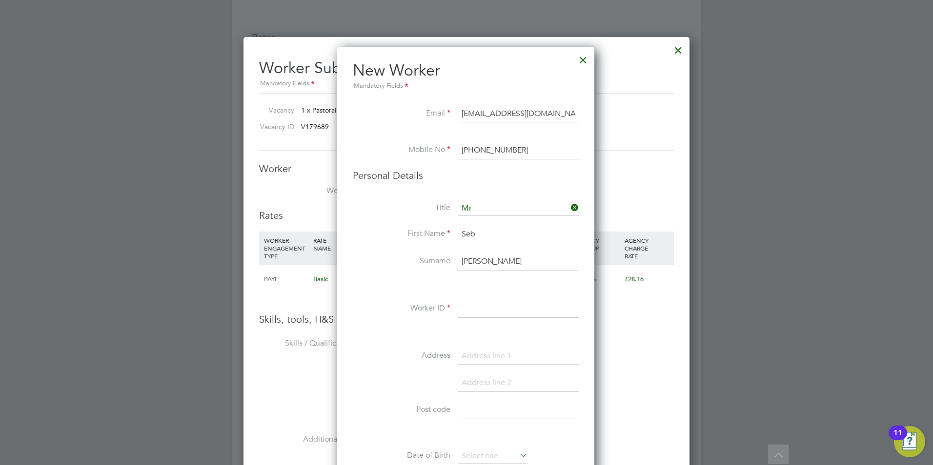
click at [481, 307] on input at bounding box center [518, 309] width 120 height 18
paste input "115214"
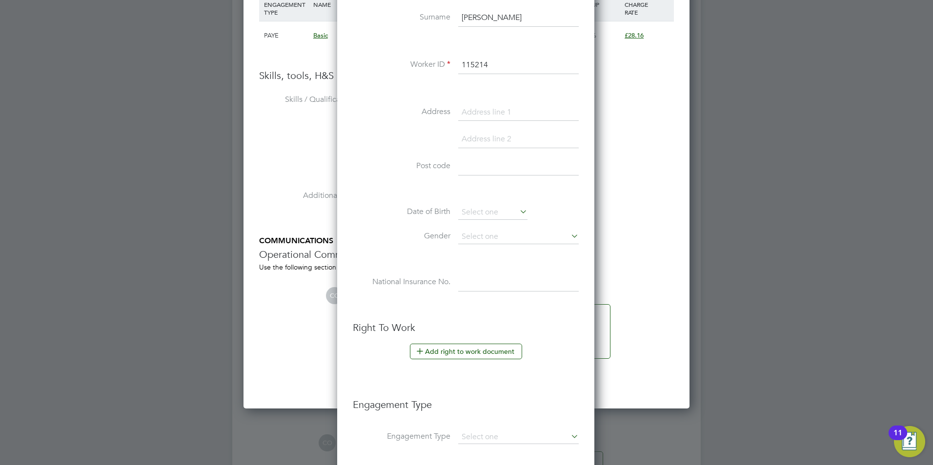
scroll to position [2162, 0]
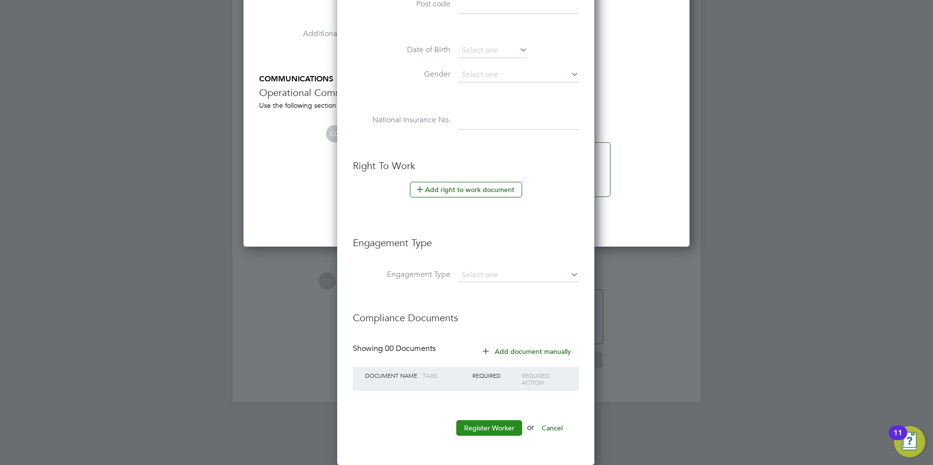
type input "115214"
click at [490, 435] on button "Register Worker" at bounding box center [489, 428] width 66 height 16
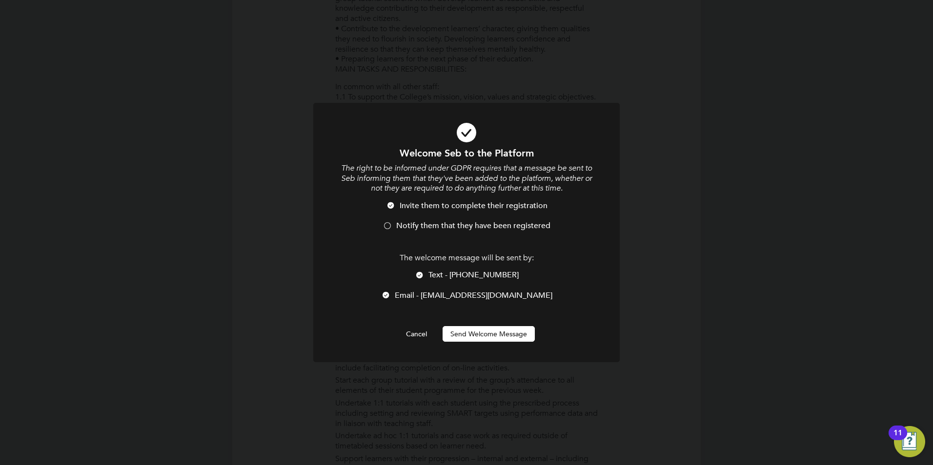
scroll to position [825, 259]
click at [411, 225] on span "Notify them that they have been registered" at bounding box center [473, 226] width 154 height 10
click at [414, 294] on li "Email - sebclaxton01@gmail.com" at bounding box center [466, 301] width 254 height 20
click at [429, 273] on li "Text - +44 7385563771" at bounding box center [466, 280] width 254 height 20
click at [391, 295] on div at bounding box center [386, 296] width 10 height 10
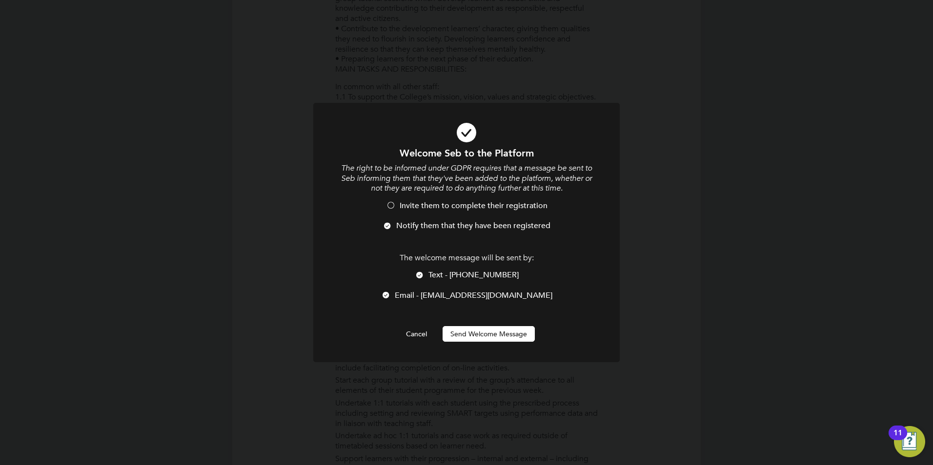
click at [421, 277] on div at bounding box center [420, 276] width 10 height 10
click at [453, 332] on button "Send Welcome Message" at bounding box center [488, 334] width 92 height 16
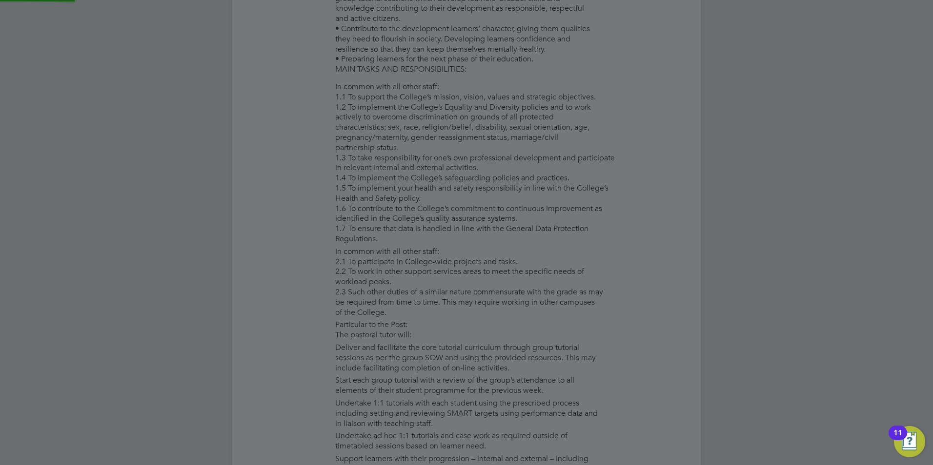
type input "Seb Claxton (115214)"
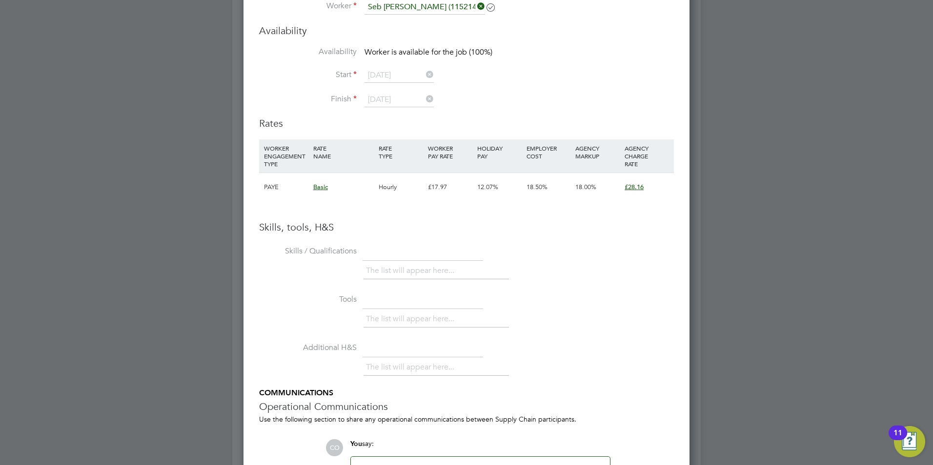
scroll to position [1951, 0]
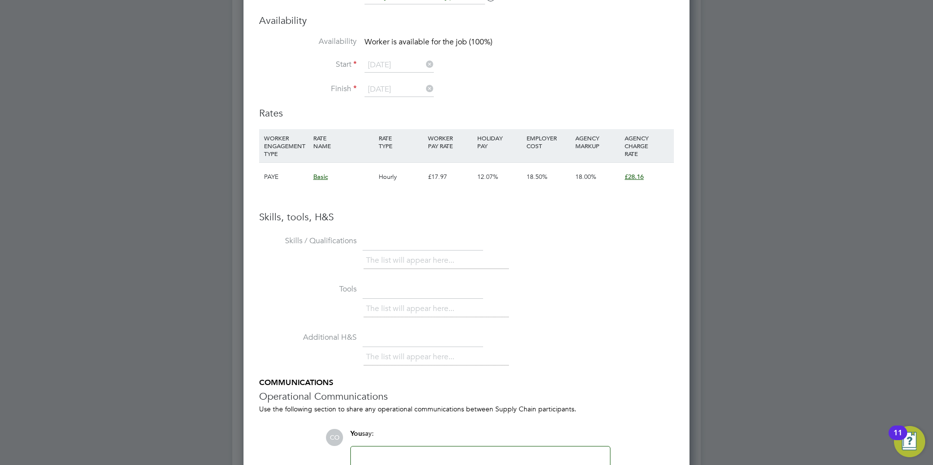
click at [501, 150] on div "HOLIDAY PAY" at bounding box center [499, 141] width 49 height 25
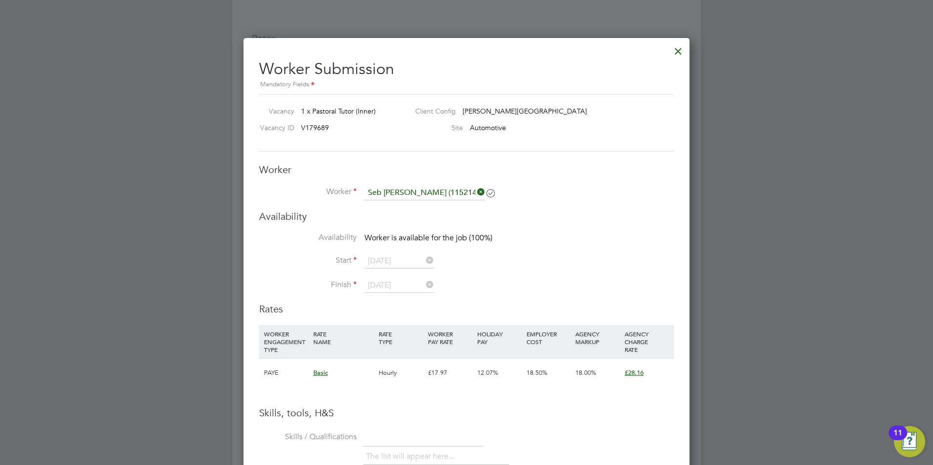
scroll to position [1756, 0]
click at [675, 51] on div at bounding box center [678, 48] width 18 height 18
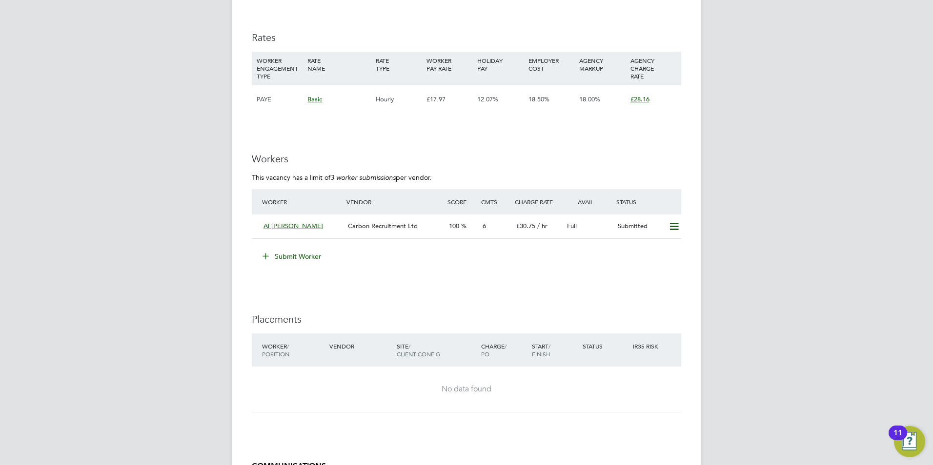
click at [262, 259] on icon at bounding box center [265, 255] width 7 height 7
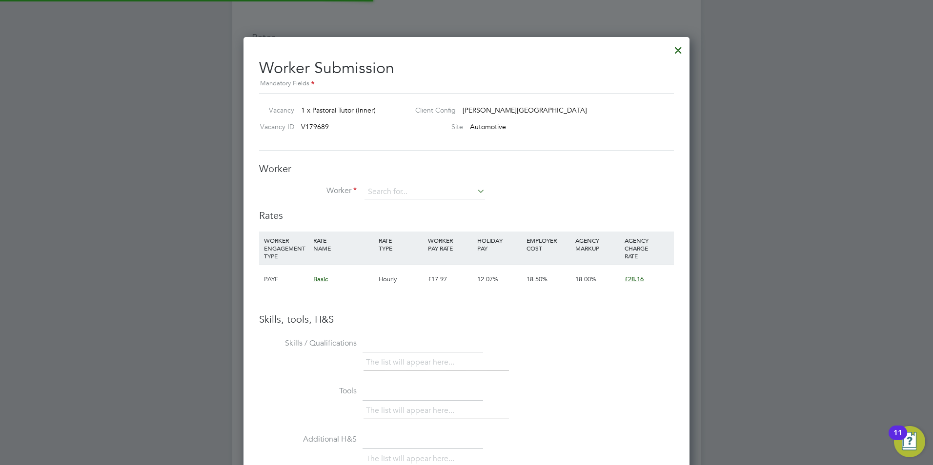
scroll to position [617, 446]
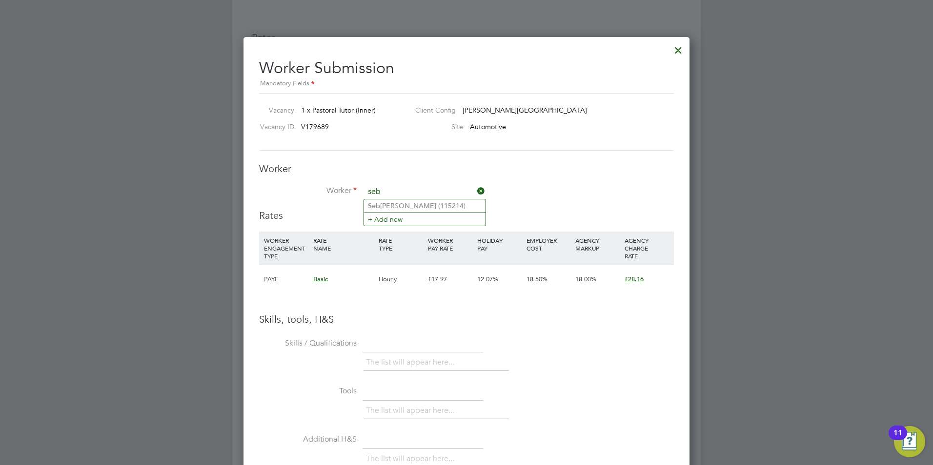
type input "seb"
click at [393, 199] on ul "Seb Claxton (115214) + Add new" at bounding box center [424, 212] width 122 height 27
click at [394, 195] on input at bounding box center [424, 192] width 120 height 15
click at [394, 202] on li "Seb Claxton (115214)" at bounding box center [424, 205] width 121 height 13
type input "Seb Claxton (115214)"
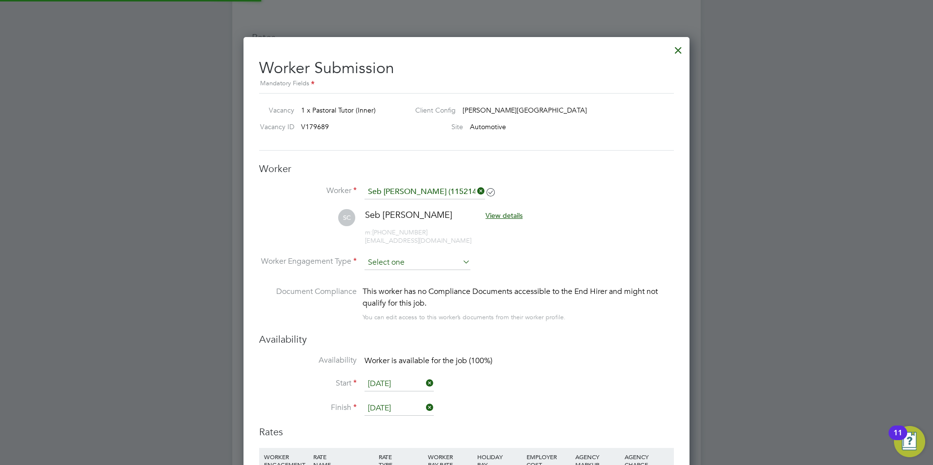
scroll to position [833, 446]
click at [416, 263] on input at bounding box center [417, 263] width 106 height 15
click at [416, 273] on li "Contract" at bounding box center [417, 276] width 107 height 13
type input "Contract"
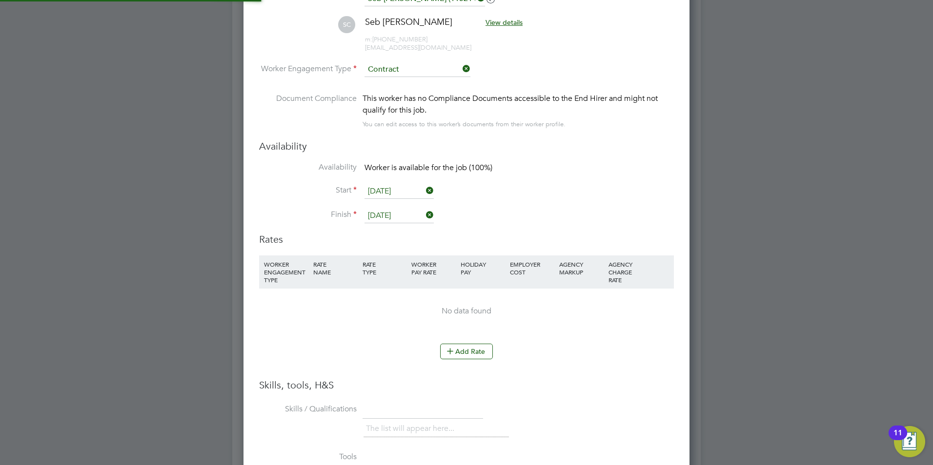
scroll to position [2000, 0]
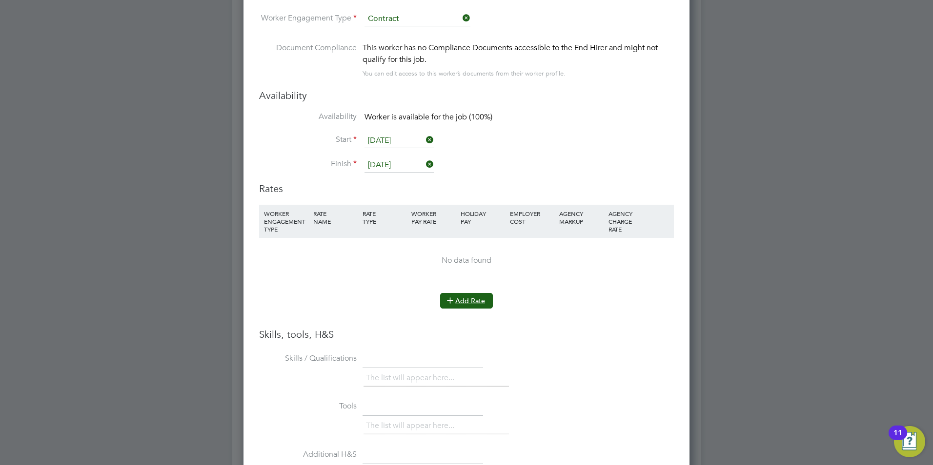
click at [458, 296] on button "Add Rate" at bounding box center [466, 301] width 53 height 16
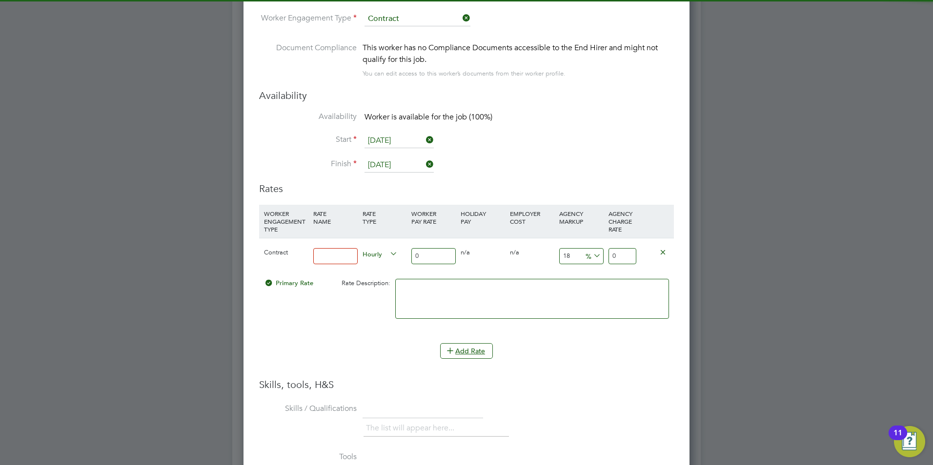
click at [320, 260] on input at bounding box center [335, 256] width 44 height 16
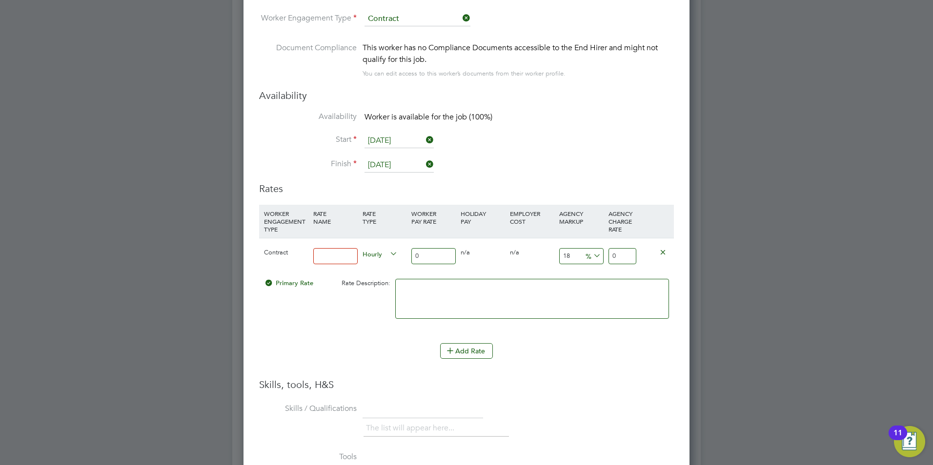
type input "basic"
drag, startPoint x: 424, startPoint y: 259, endPoint x: 392, endPoint y: 252, distance: 33.0
click at [399, 254] on div "Contract basic Hourly 0 0 n/a 0 n/a 18 0 % 0" at bounding box center [466, 256] width 415 height 36
type input "2"
type input "2.36"
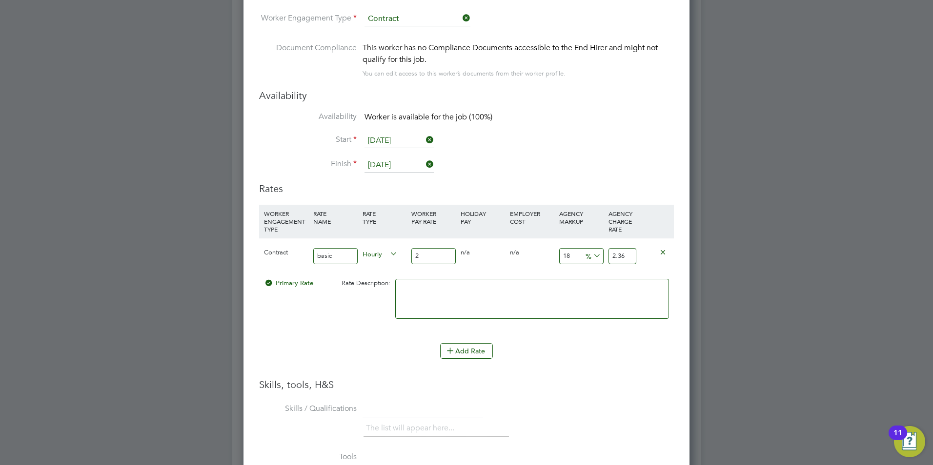
type input "25"
type input "29.5"
type input "25"
drag, startPoint x: 578, startPoint y: 258, endPoint x: 524, endPoint y: 249, distance: 54.3
click at [524, 250] on div "Contract basic Hourly 25 0 n/a 0 n/a 18 4.5 % 29.5" at bounding box center [466, 256] width 415 height 36
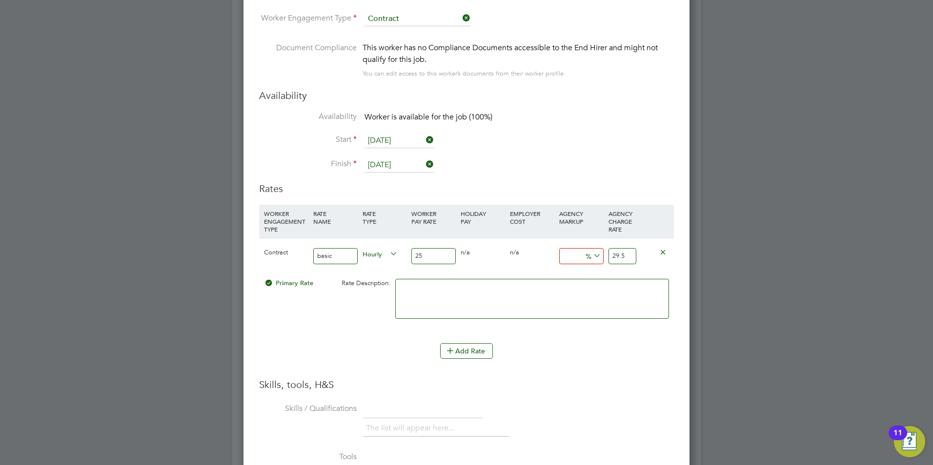
type input "2"
type input "25.5"
type input "23"
type input "30.75"
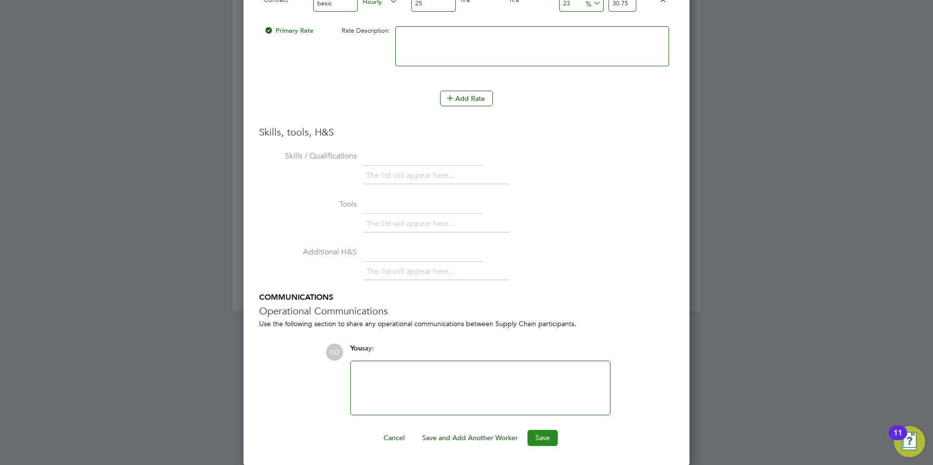
type input "23"
click at [552, 432] on button "Save" at bounding box center [542, 438] width 30 height 16
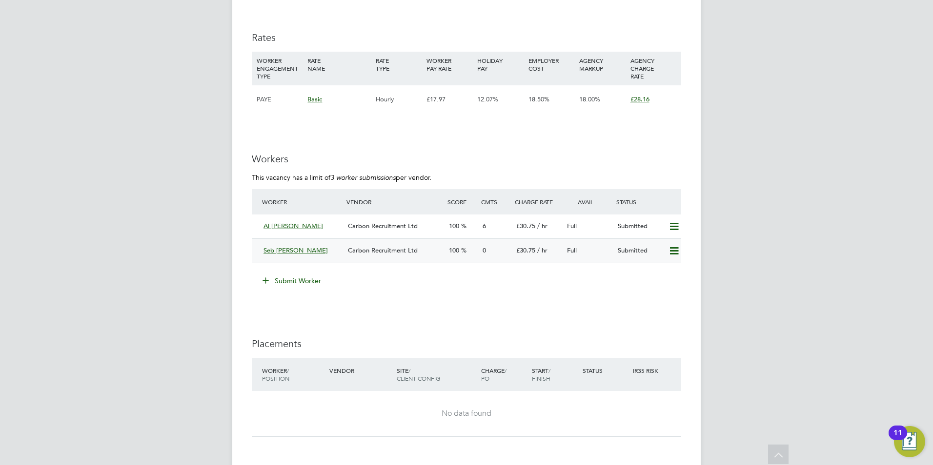
click at [262, 254] on div "Seb [PERSON_NAME]" at bounding box center [301, 251] width 84 height 16
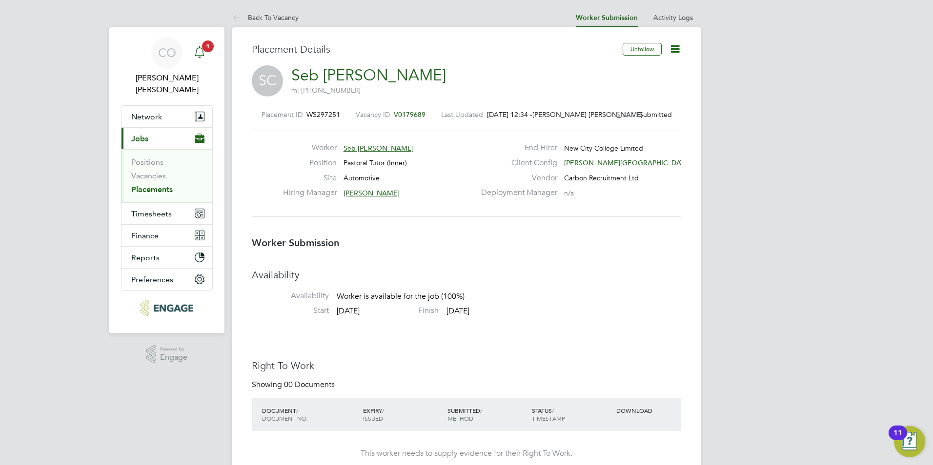
click at [201, 56] on icon "Main navigation" at bounding box center [199, 51] width 9 height 10
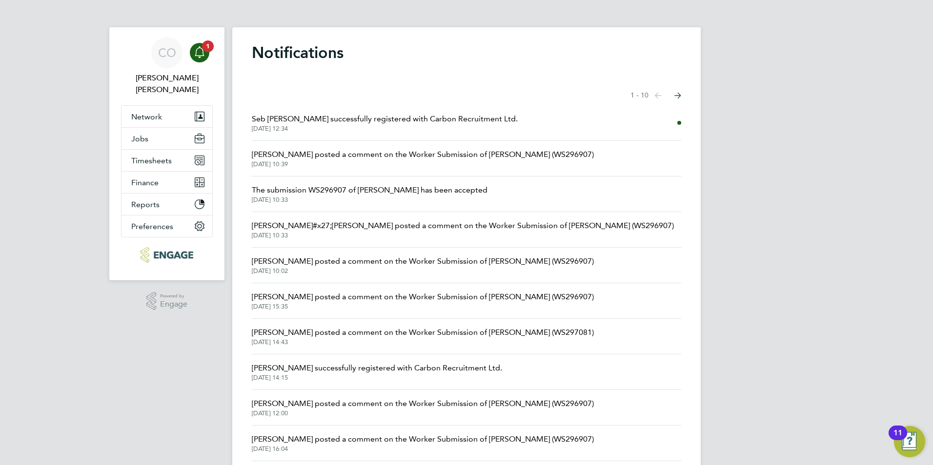
click at [282, 122] on span "Seb Claxton successfully registered with Carbon Recruitment Ltd." at bounding box center [385, 119] width 266 height 12
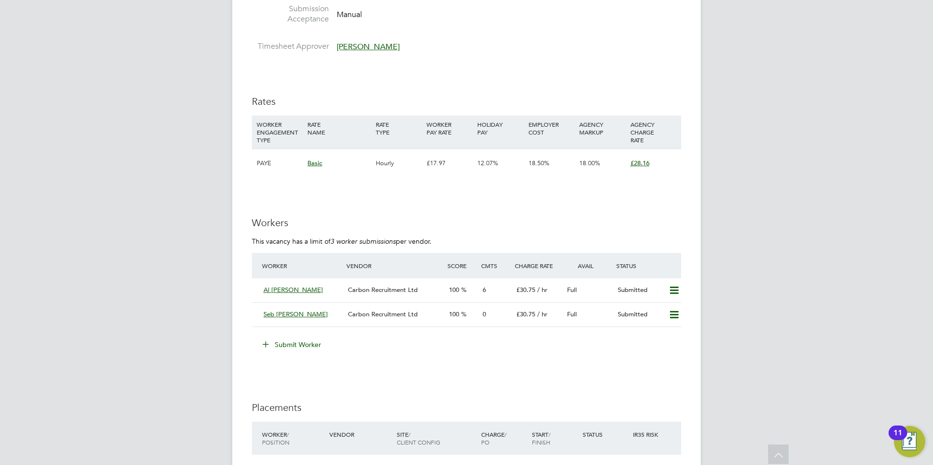
scroll to position [1853, 0]
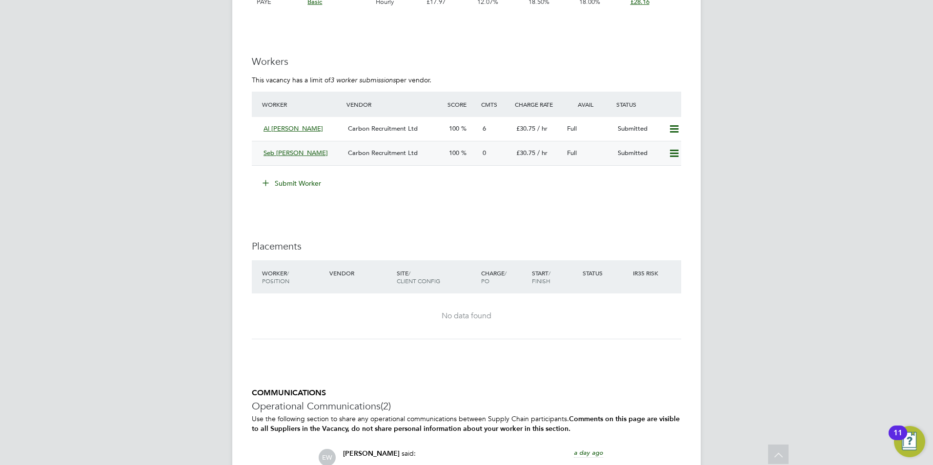
click at [261, 151] on div "Seb [PERSON_NAME]" at bounding box center [301, 153] width 84 height 16
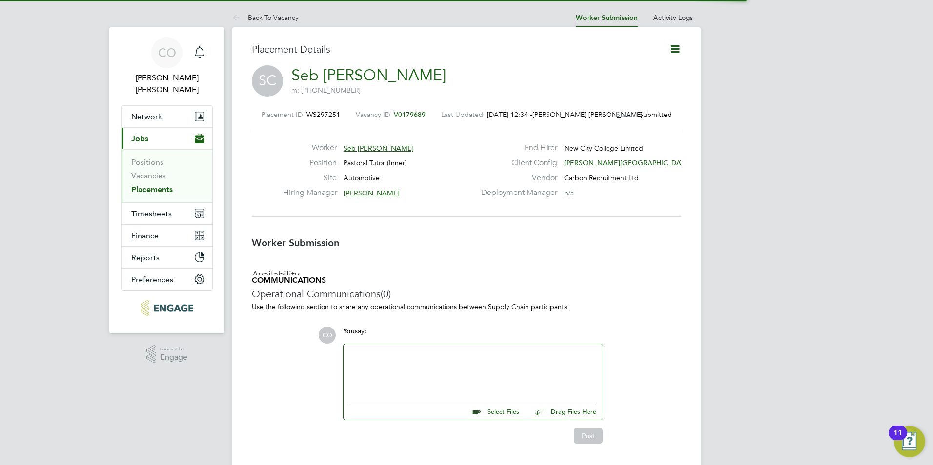
scroll to position [5, 5]
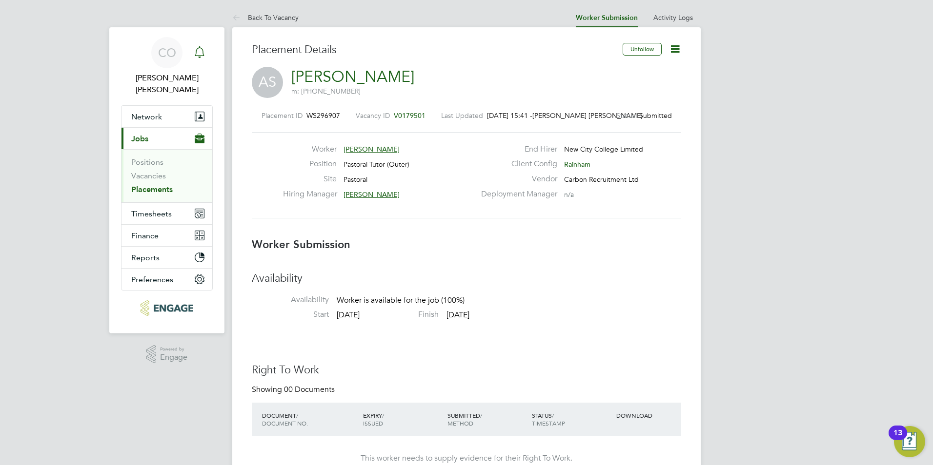
click at [196, 54] on icon "Main navigation" at bounding box center [199, 51] width 9 height 10
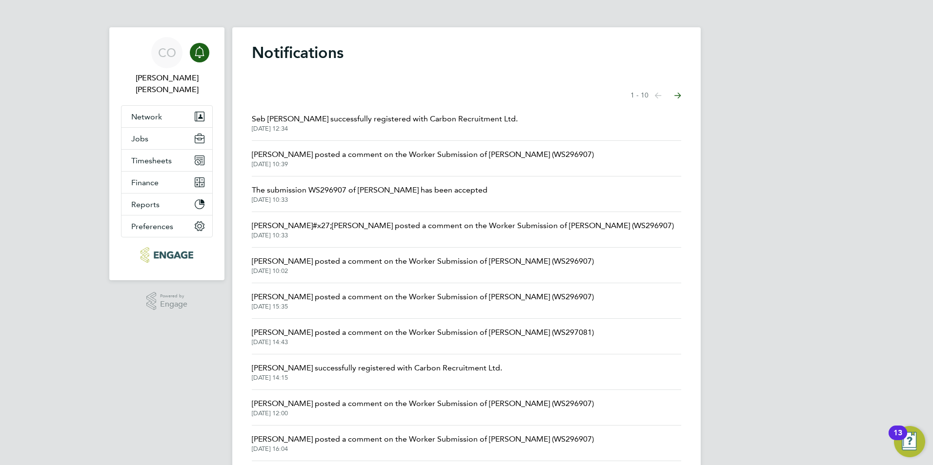
click at [199, 62] on link "Notifications" at bounding box center [200, 52] width 20 height 31
click at [132, 128] on button "Jobs" at bounding box center [166, 138] width 91 height 21
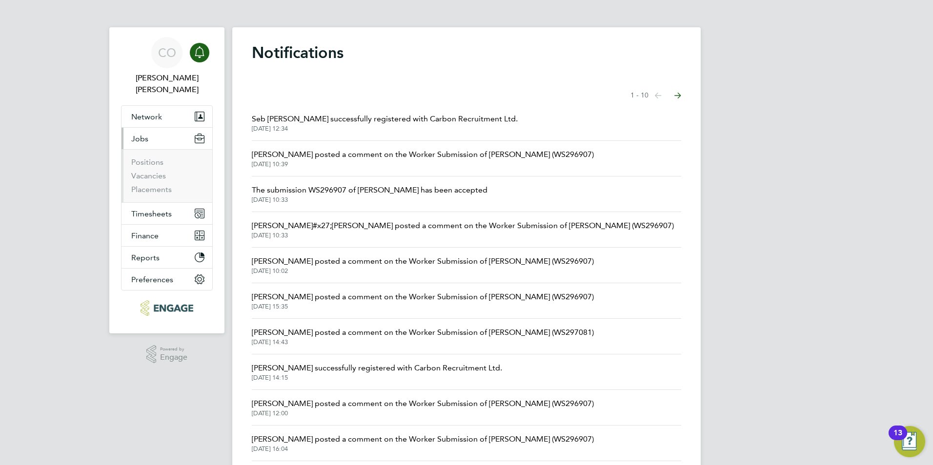
click at [125, 162] on ul "Positions Vacancies Placements" at bounding box center [166, 175] width 91 height 53
click at [130, 163] on ul "Positions Vacancies Placements" at bounding box center [166, 175] width 91 height 53
click at [133, 171] on link "Vacancies" at bounding box center [148, 175] width 35 height 9
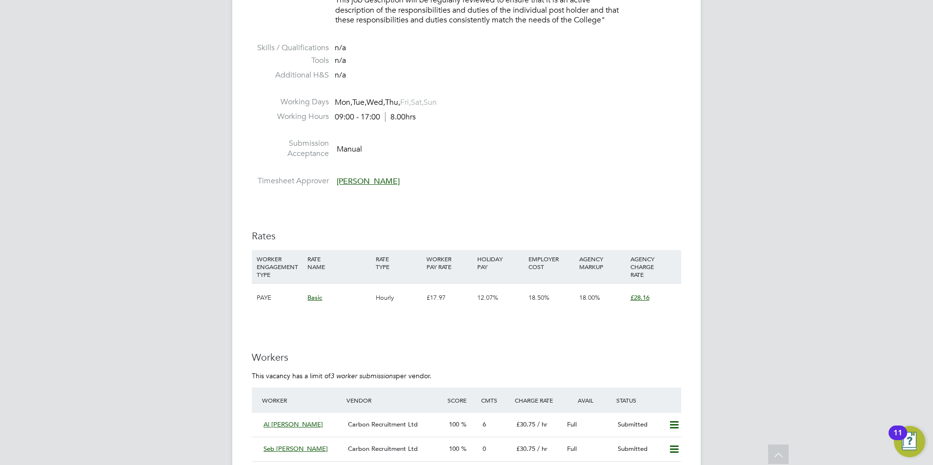
scroll to position [1853, 0]
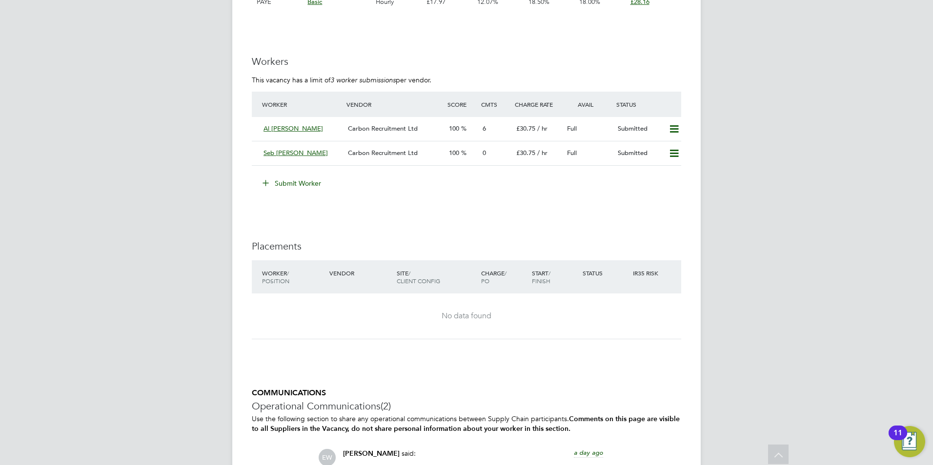
click at [264, 179] on icon at bounding box center [265, 182] width 7 height 7
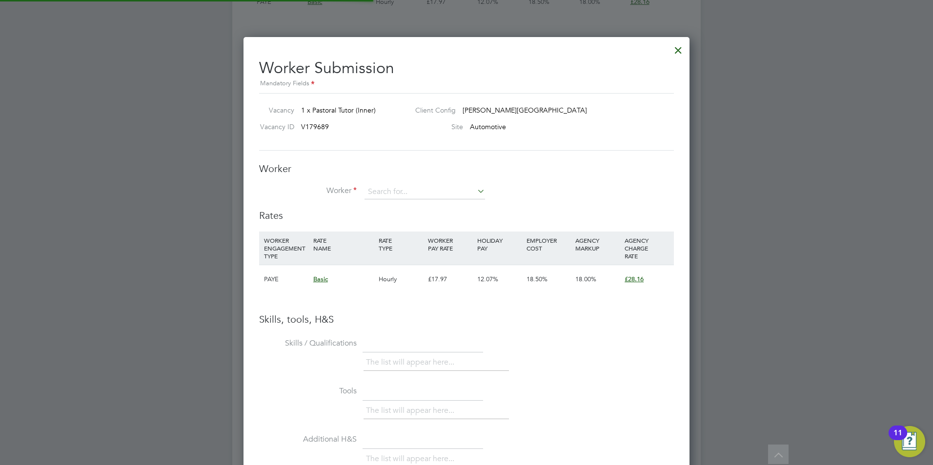
scroll to position [617, 446]
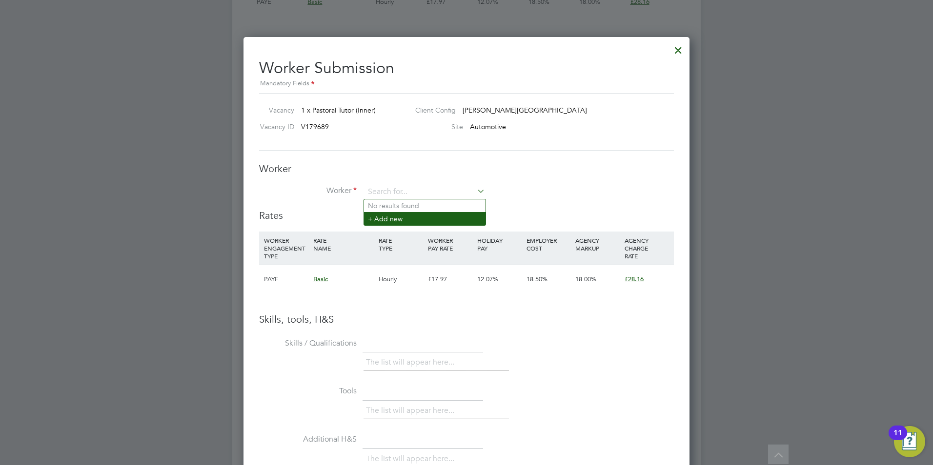
click at [398, 215] on li "+ Add new" at bounding box center [424, 218] width 121 height 13
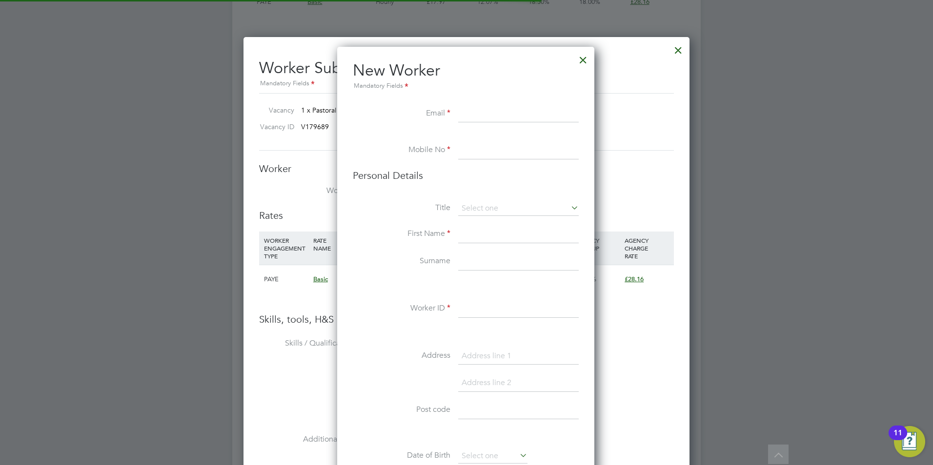
scroll to position [825, 259]
paste input "Ahmedmustak7598@gmail.com"
type input "Ahmedmustak7598@gmail.com"
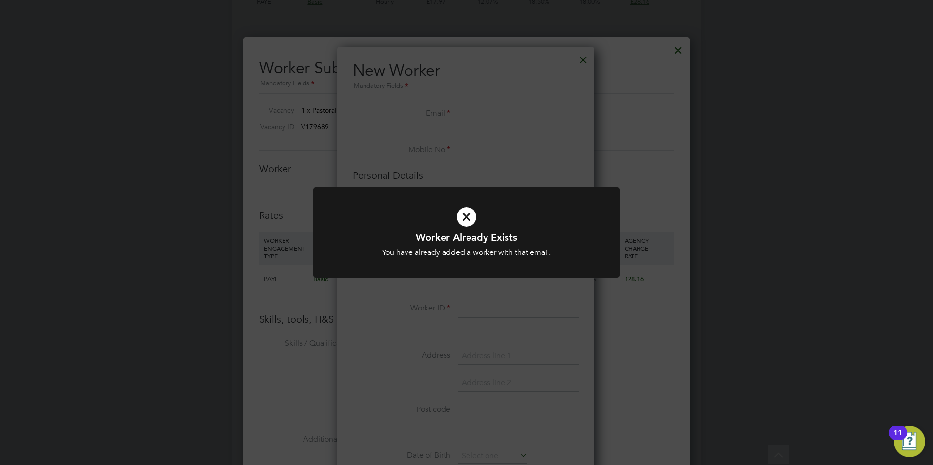
click at [429, 188] on div at bounding box center [466, 232] width 306 height 91
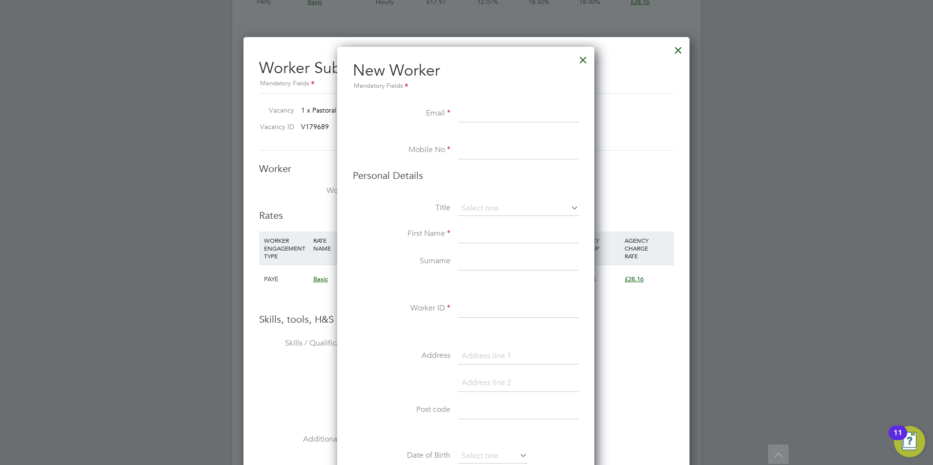
click at [577, 62] on div at bounding box center [583, 58] width 18 height 18
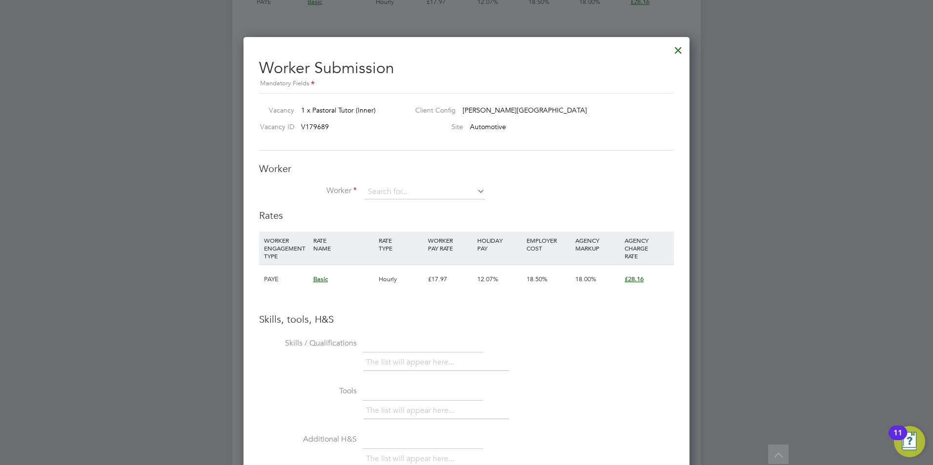
click at [674, 54] on div at bounding box center [678, 48] width 18 height 18
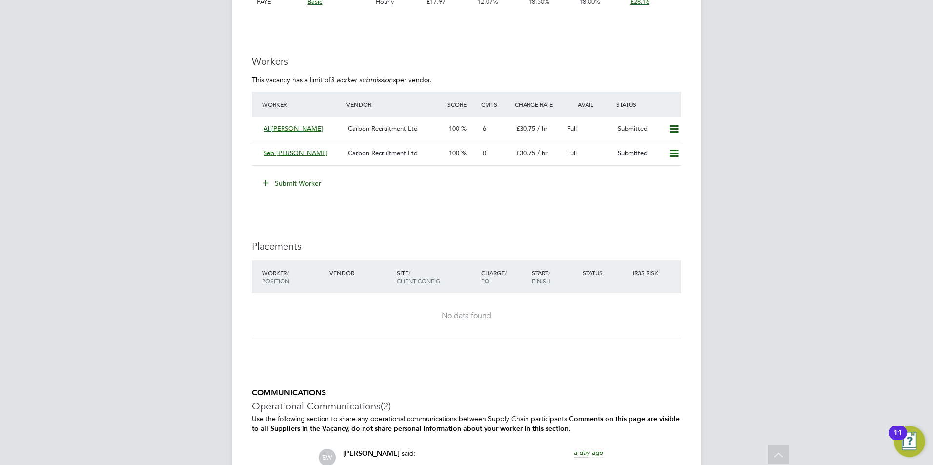
click at [262, 179] on icon at bounding box center [265, 182] width 7 height 7
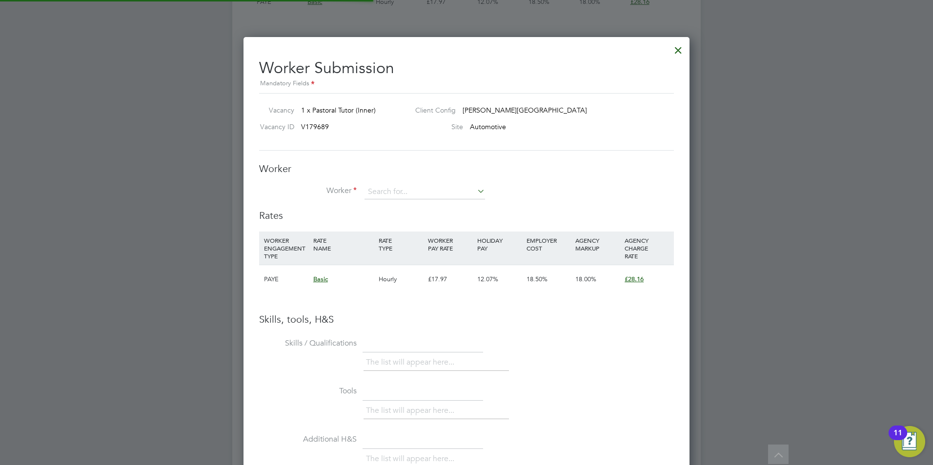
scroll to position [29, 66]
click at [391, 201] on li "Mus tak Ahmed (87579)" at bounding box center [424, 205] width 121 height 13
type input "Mustak Ahmed (87579)"
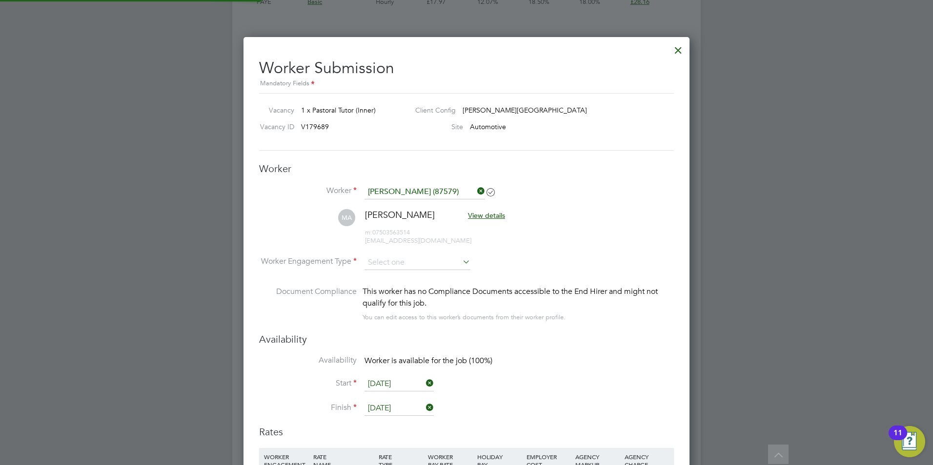
scroll to position [5, 5]
click at [417, 257] on input at bounding box center [417, 263] width 106 height 15
click at [405, 272] on li "Contract" at bounding box center [417, 276] width 107 height 13
type input "Contract"
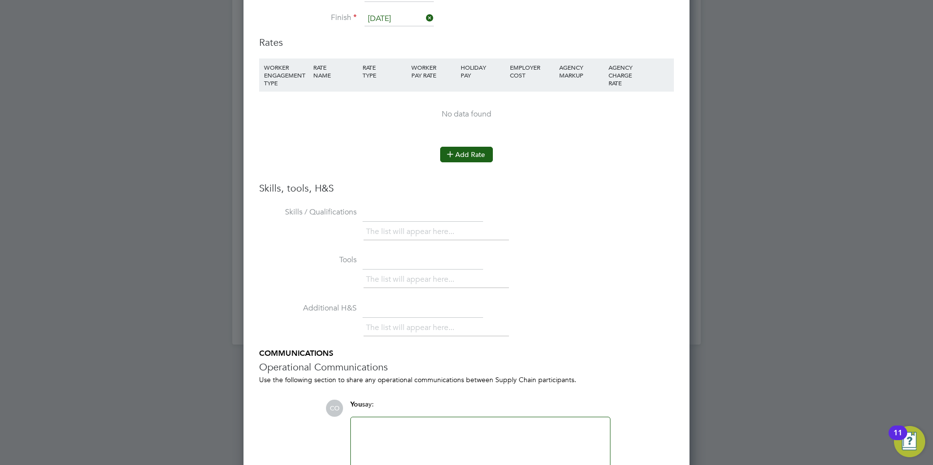
click at [446, 154] on icon at bounding box center [449, 153] width 7 height 7
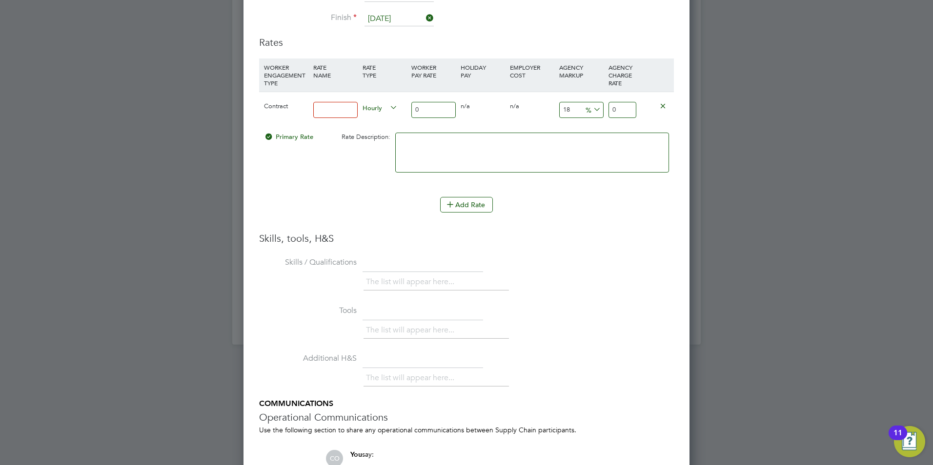
click at [330, 109] on input at bounding box center [335, 110] width 44 height 16
type input "basic"
drag, startPoint x: 443, startPoint y: 108, endPoint x: 369, endPoint y: 104, distance: 74.2
click at [369, 104] on div "Contract basic Hourly 0 0 n/a 0 n/a 18 0 % 0" at bounding box center [466, 110] width 415 height 36
type input "2"
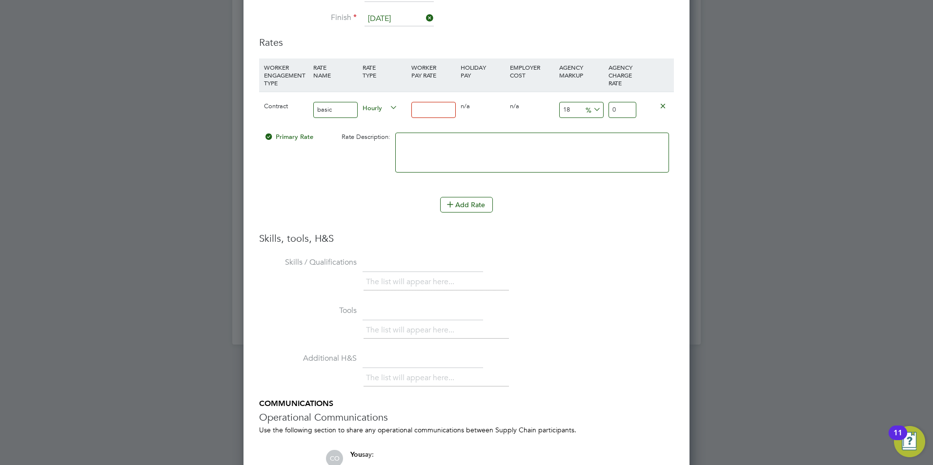
type input "2.36"
type input "25"
type input "29.5"
type input "25"
drag, startPoint x: 569, startPoint y: 108, endPoint x: 555, endPoint y: 107, distance: 14.7
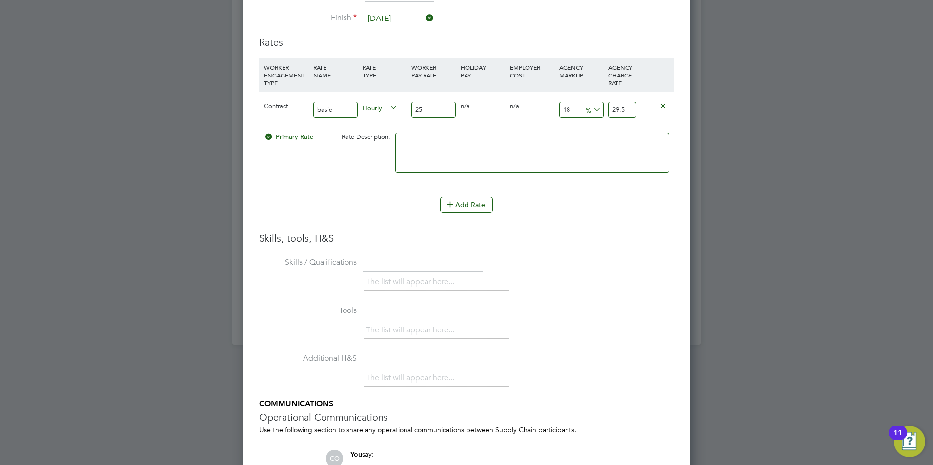
click at [555, 107] on div "Contract basic Hourly 25 0 n/a 0 n/a 18 4.5 % 29.5" at bounding box center [466, 110] width 415 height 36
type input "2"
type input "25.5"
type input "23"
type input "30.75"
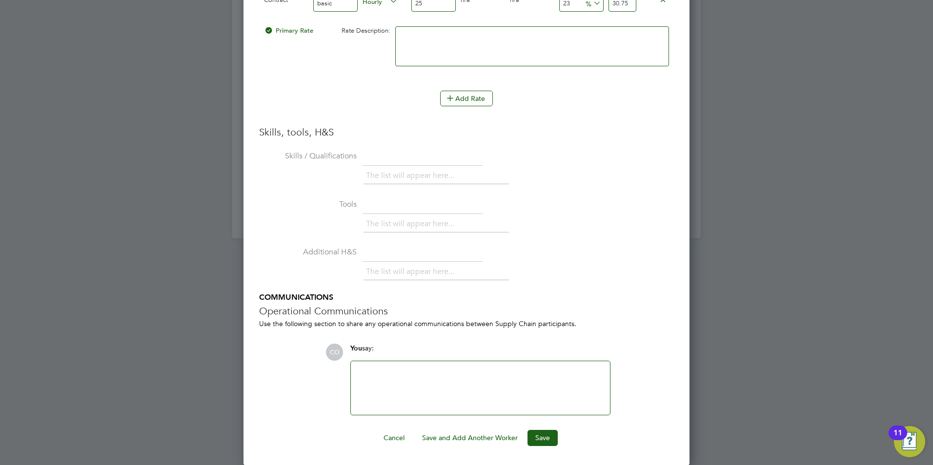
type input "23"
click at [533, 428] on ng-form "Worker Worker Mustak Ahmed (87579) MA Mustak Ahmed View details m: 07503563514 …" at bounding box center [466, 56] width 415 height 780
click at [532, 430] on button "Save" at bounding box center [542, 438] width 30 height 16
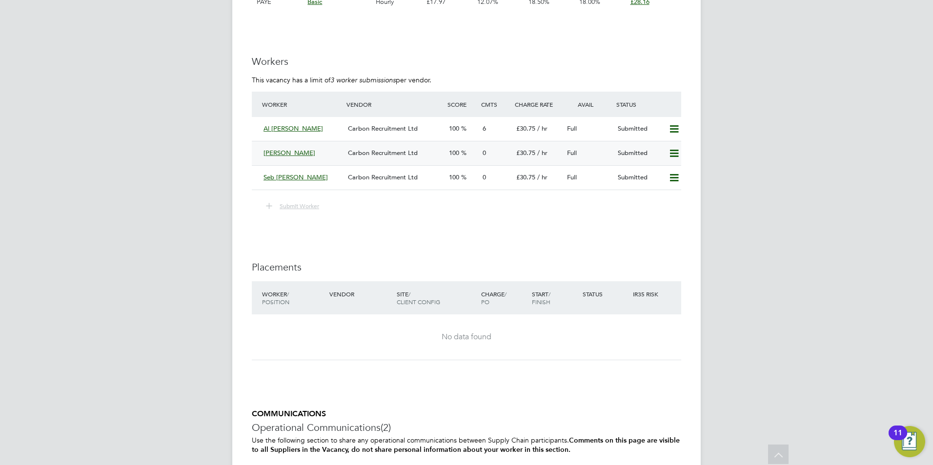
click at [261, 151] on div "Mustak Ahmed" at bounding box center [301, 153] width 84 height 16
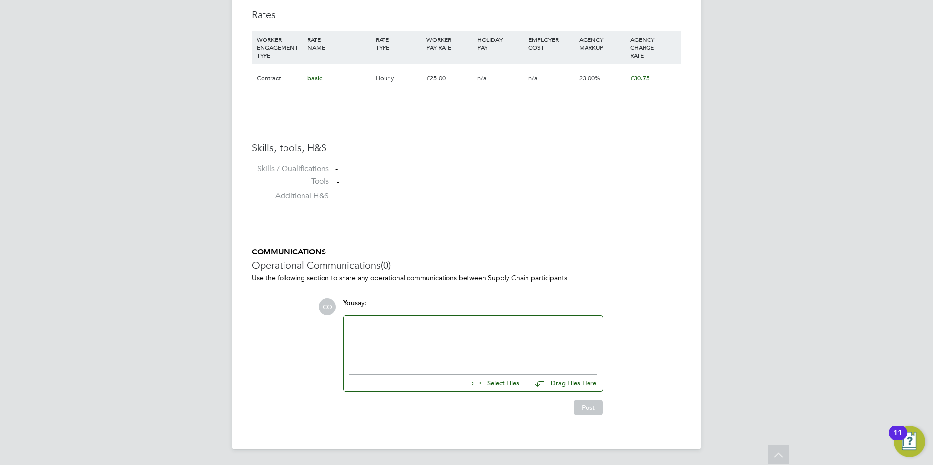
click at [490, 381] on input "file" at bounding box center [523, 382] width 146 height 14
type input "C:\fakepath\Mustak.docx"
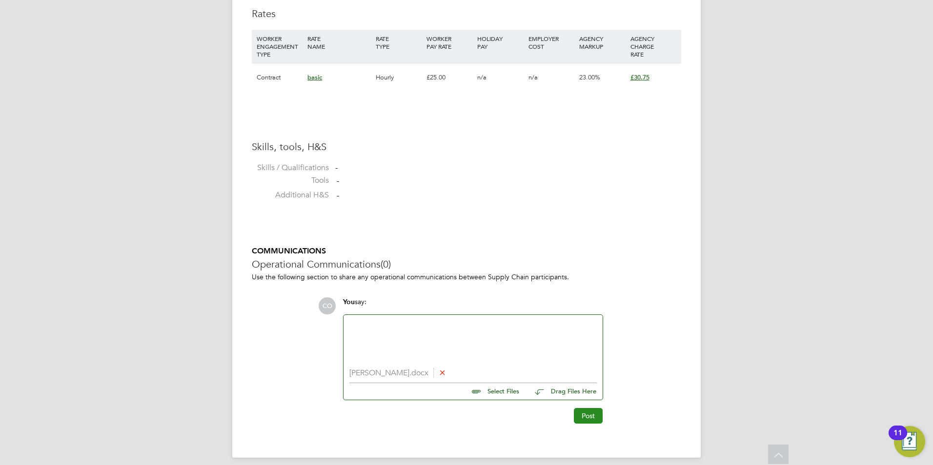
click at [580, 409] on button "Post" at bounding box center [588, 416] width 29 height 16
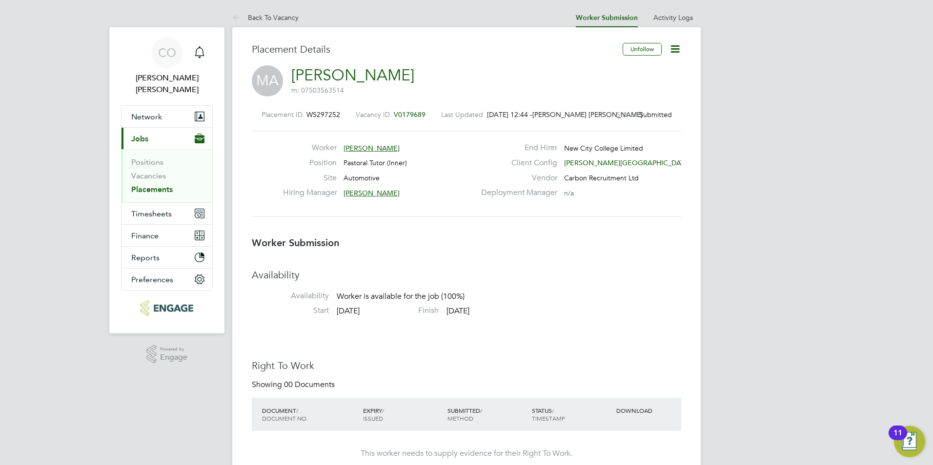
click at [232, 19] on icon at bounding box center [238, 18] width 12 height 12
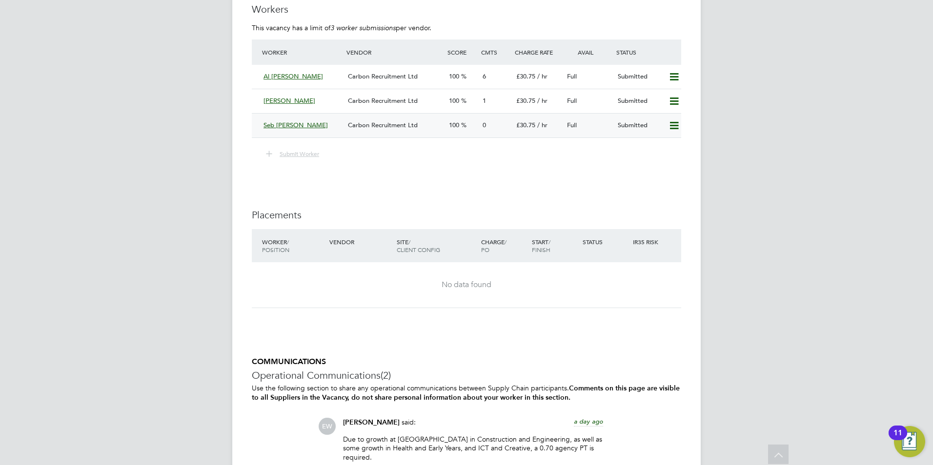
click at [262, 123] on div "Seb [PERSON_NAME]" at bounding box center [301, 126] width 84 height 16
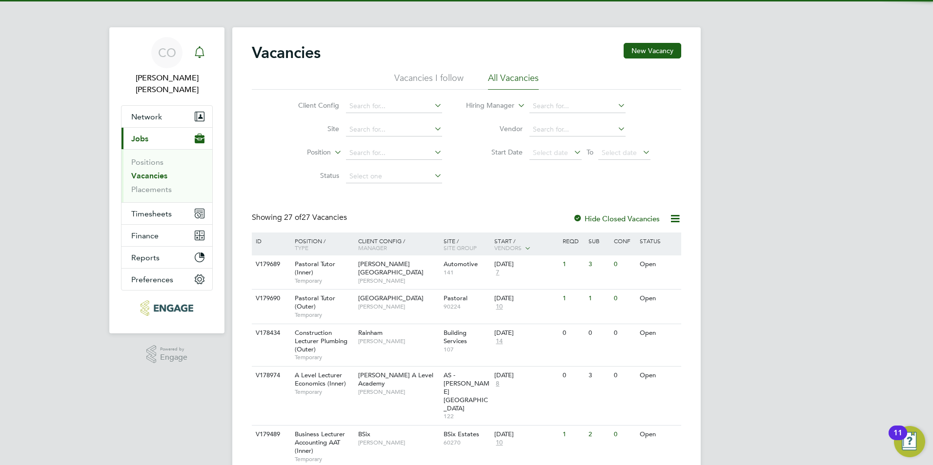
click at [208, 46] on div "Main navigation" at bounding box center [200, 53] width 20 height 20
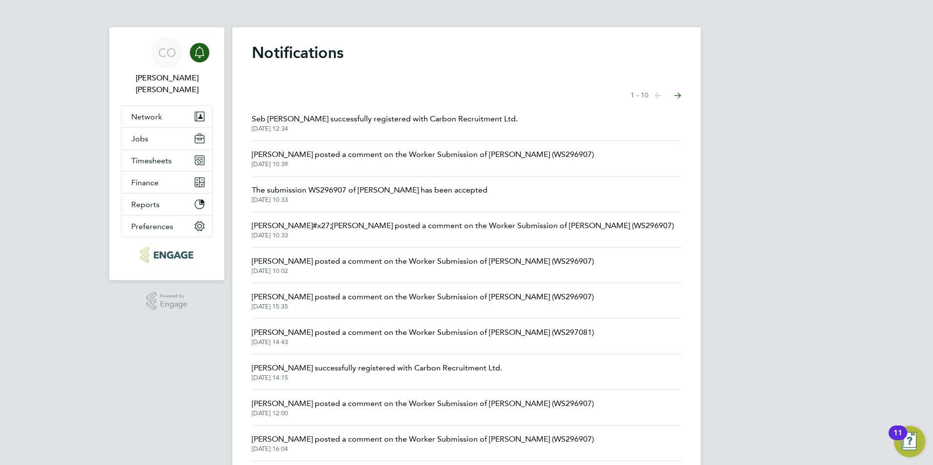
click at [251, 118] on div "Notifications Showing items 1 - 10 items Previous page Next page Seb [PERSON_NA…" at bounding box center [466, 254] width 468 height 454
click at [257, 118] on span "Seb [PERSON_NAME] successfully registered with Carbon Recruitment Ltd." at bounding box center [385, 119] width 266 height 12
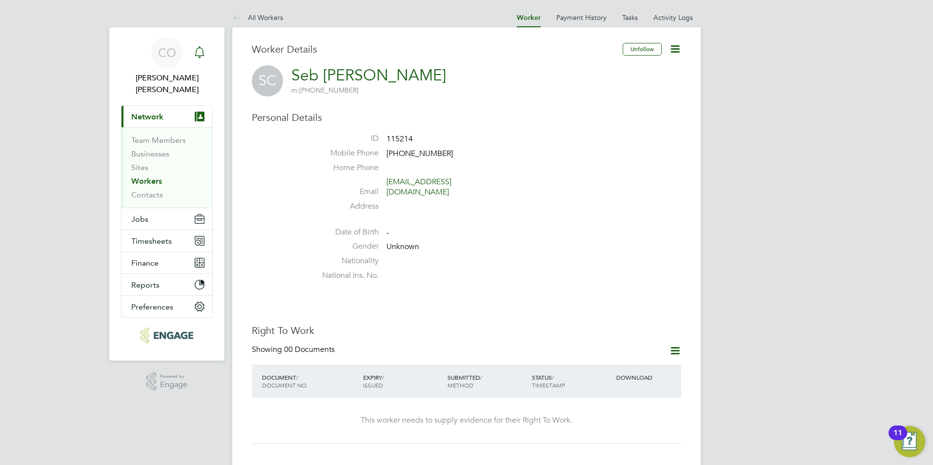
click at [195, 44] on div "Main navigation" at bounding box center [200, 53] width 20 height 20
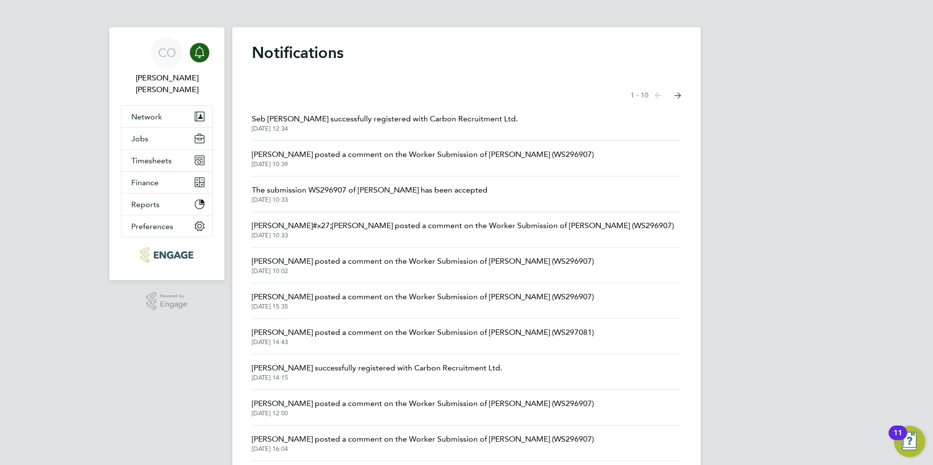
click at [270, 117] on span "Seb [PERSON_NAME] successfully registered with Carbon Recruitment Ltd." at bounding box center [385, 119] width 266 height 12
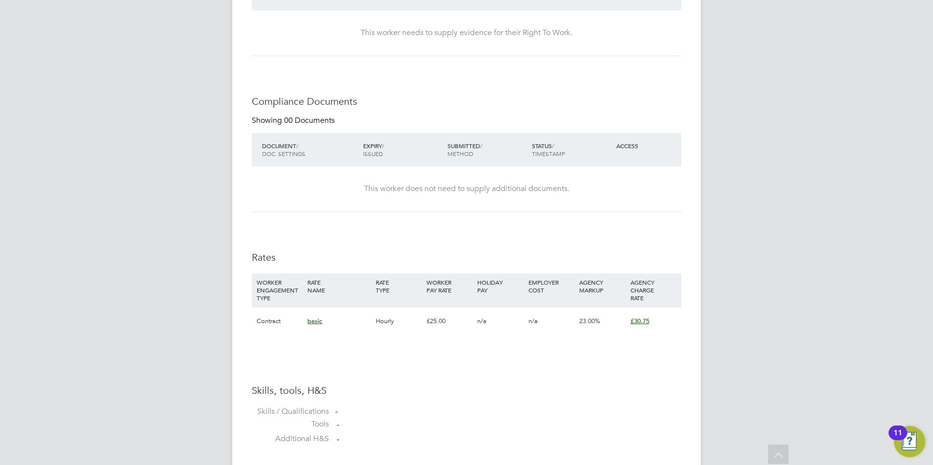
scroll to position [665, 0]
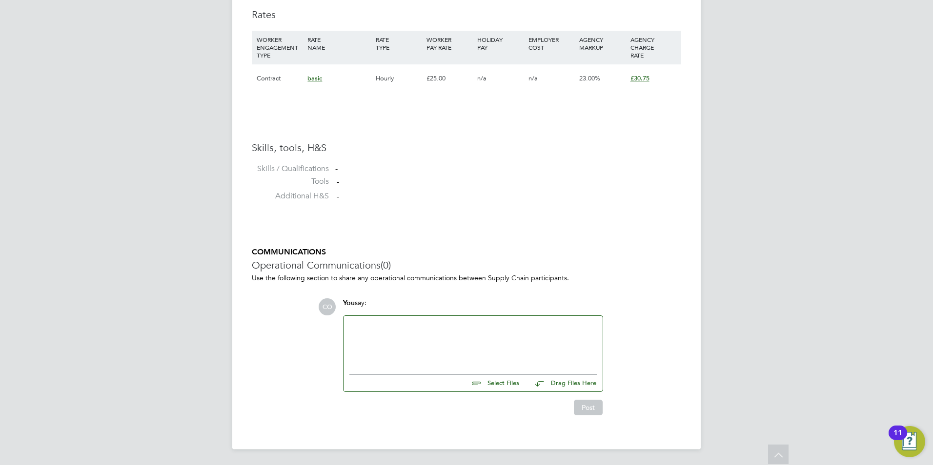
click at [499, 381] on input "file" at bounding box center [523, 382] width 146 height 14
type input "C:\fakepath\SC.docx"
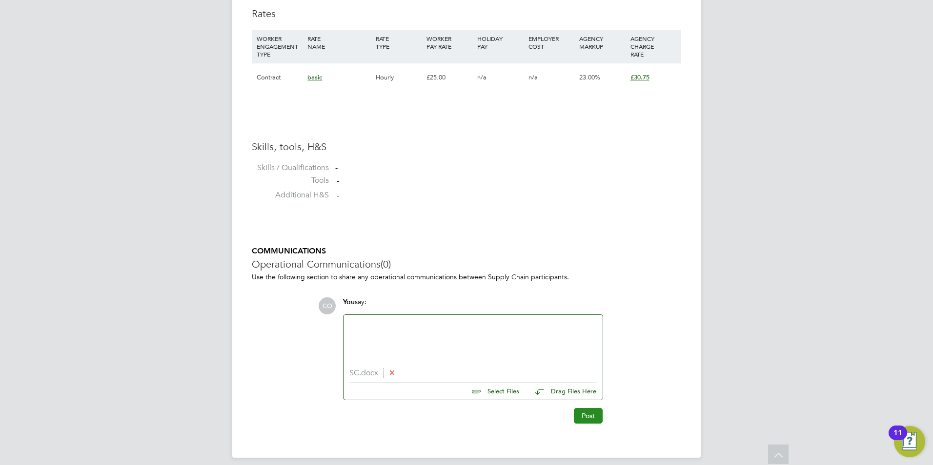
click at [595, 422] on button "Post" at bounding box center [588, 416] width 29 height 16
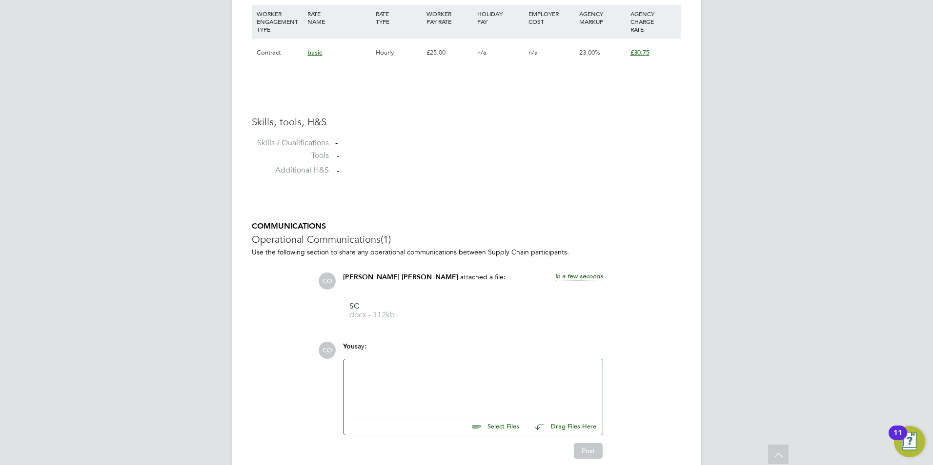
scroll to position [714, 0]
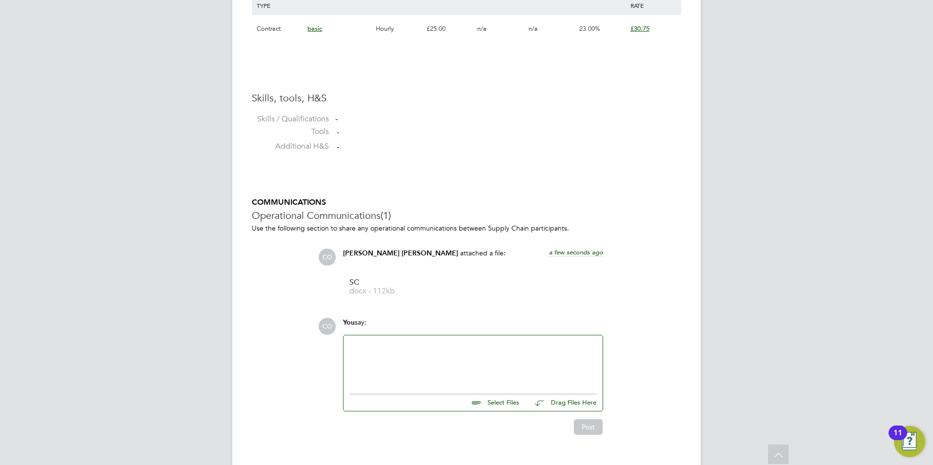
click at [458, 363] on div at bounding box center [472, 362] width 247 height 42
click at [372, 355] on div "This candidate is Fully vetted and can start [DATE] if needed. He is available …" at bounding box center [472, 362] width 247 height 42
click at [582, 426] on button "Post" at bounding box center [588, 427] width 29 height 16
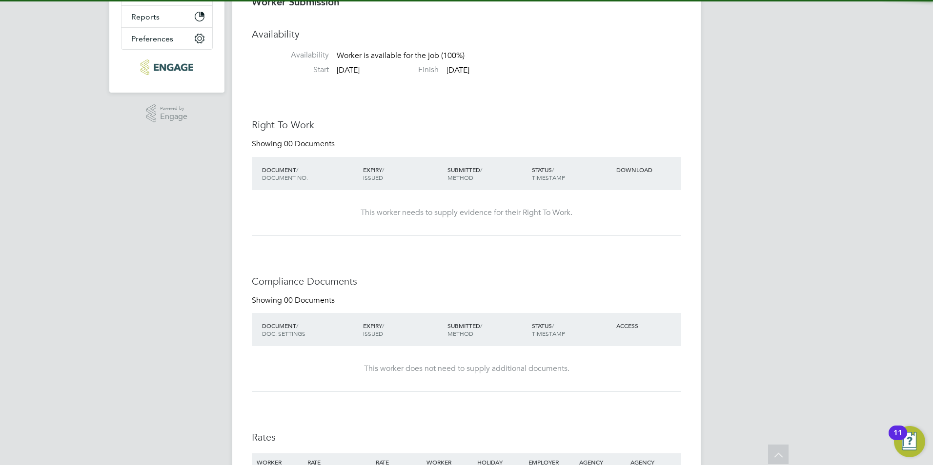
scroll to position [0, 0]
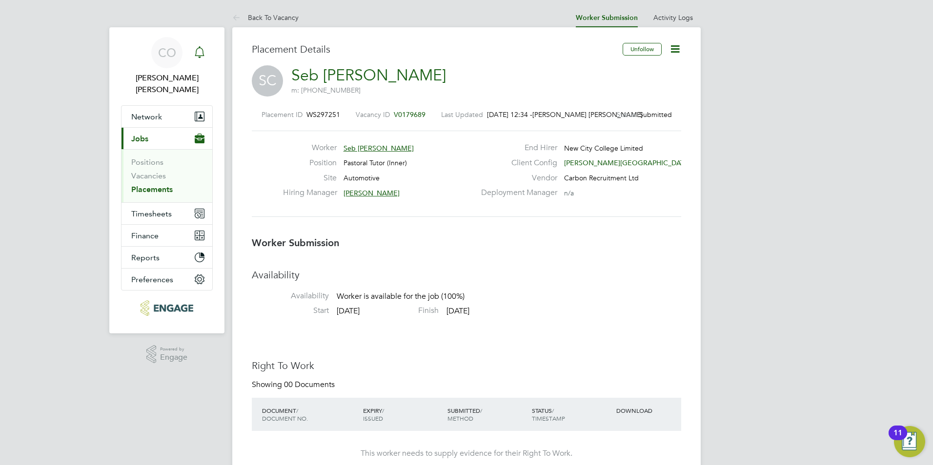
click at [199, 46] on icon "Main navigation" at bounding box center [200, 52] width 12 height 12
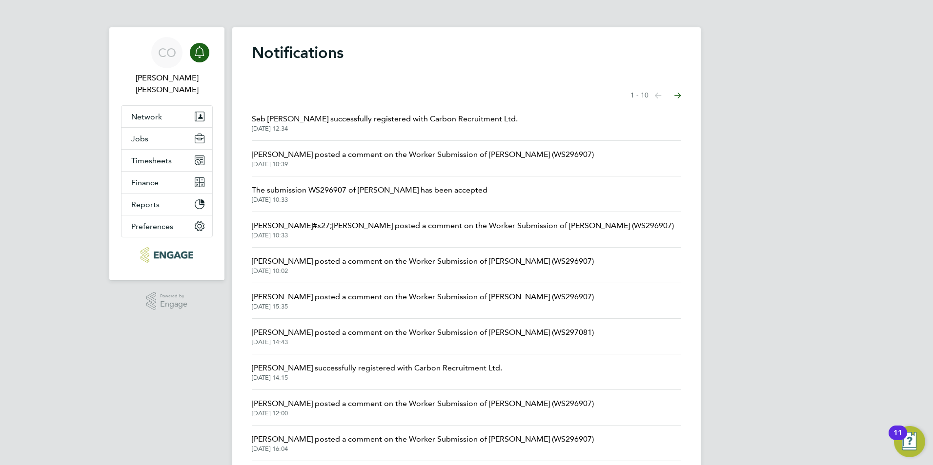
click at [192, 49] on div "Main navigation" at bounding box center [200, 53] width 20 height 20
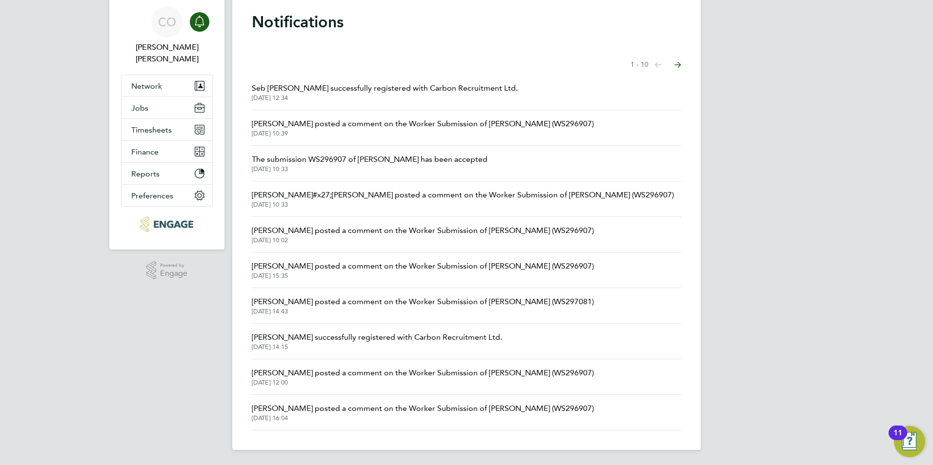
scroll to position [31, 0]
click at [932, 141] on html "CO [PERSON_NAME] [PERSON_NAME] Notifications Applications: Network Team Members…" at bounding box center [466, 217] width 933 height 497
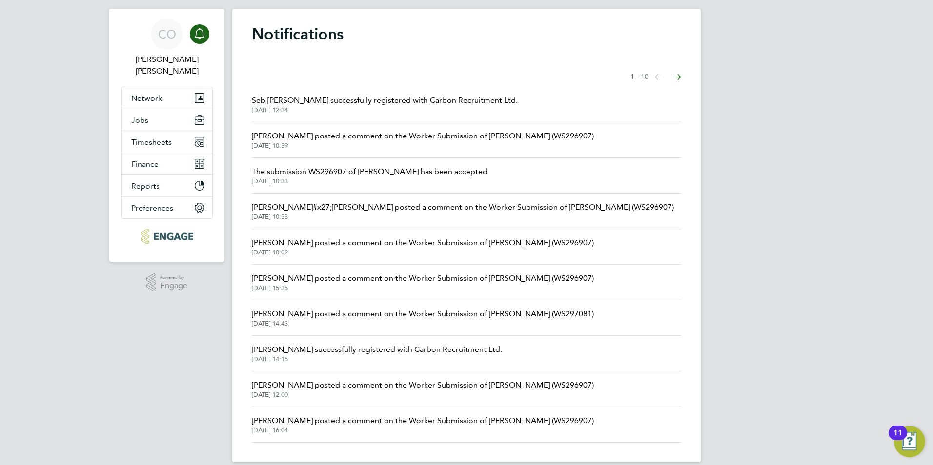
scroll to position [0, 0]
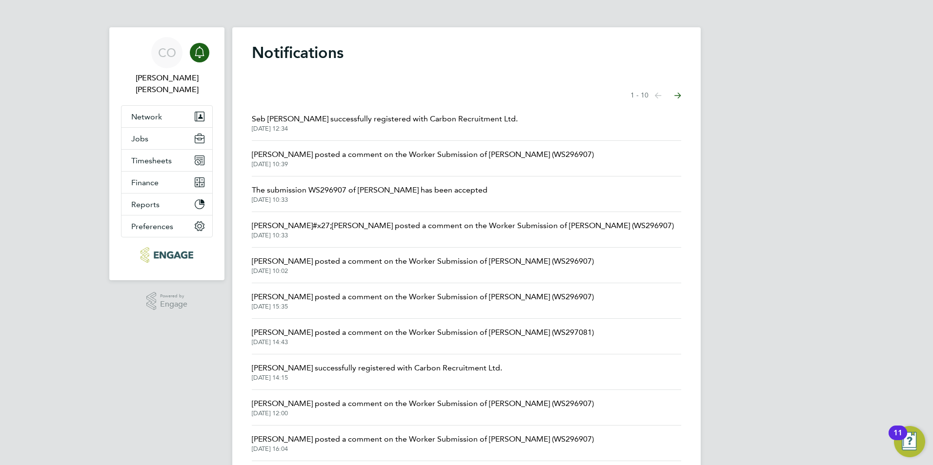
click at [202, 54] on icon "Main navigation" at bounding box center [200, 52] width 12 height 12
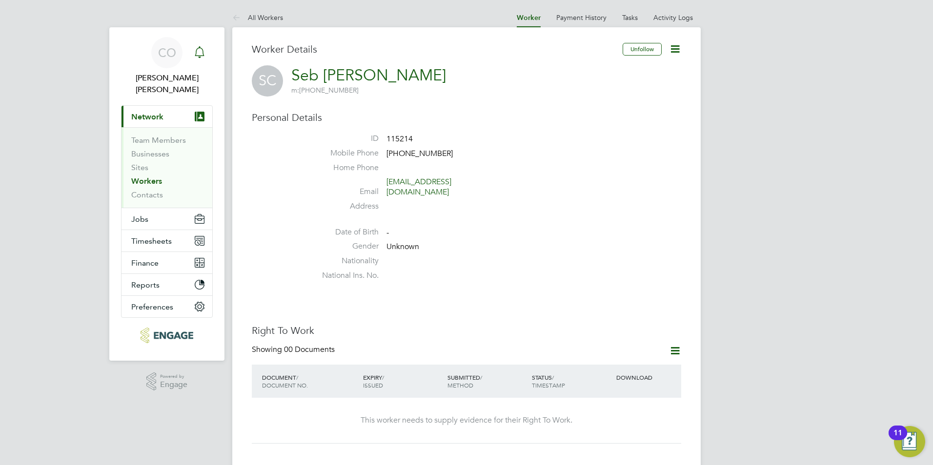
click at [199, 57] on icon "Main navigation" at bounding box center [199, 57] width 2 height 1
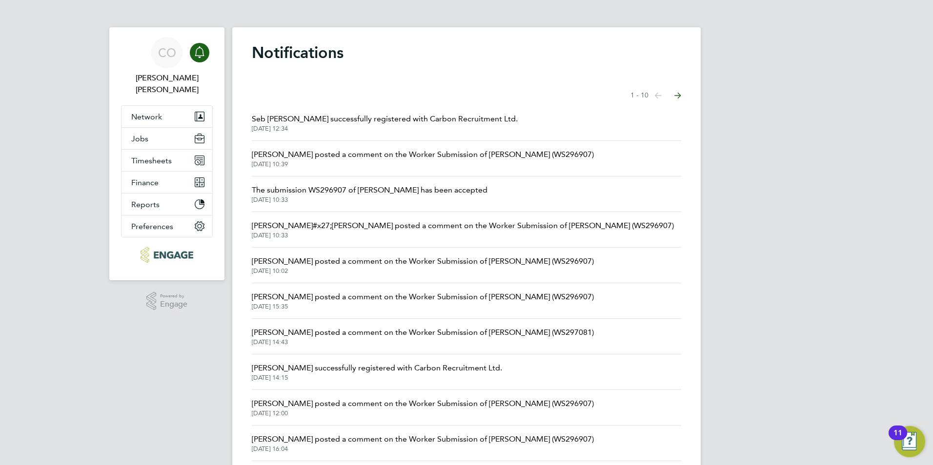
scroll to position [31, 0]
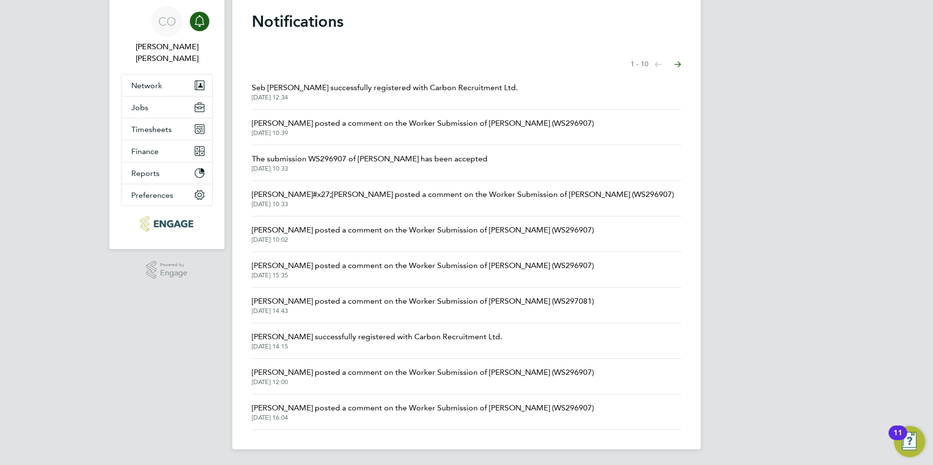
click at [320, 120] on span "[PERSON_NAME] posted a comment on the Worker Submission of [PERSON_NAME] (WS296…" at bounding box center [423, 124] width 342 height 12
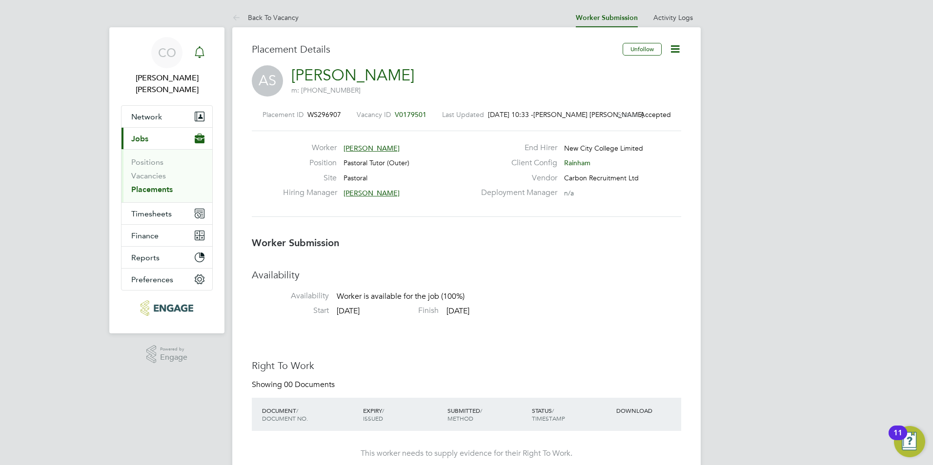
click at [204, 55] on icon "Main navigation" at bounding box center [200, 52] width 12 height 12
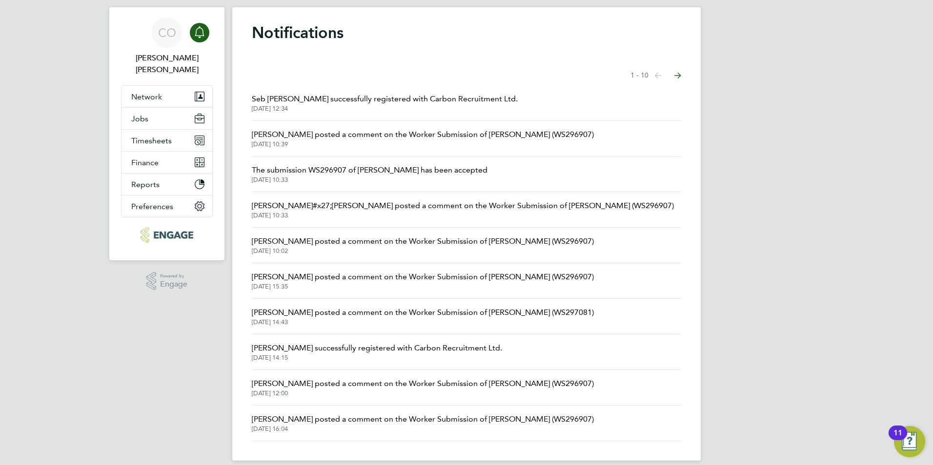
scroll to position [31, 0]
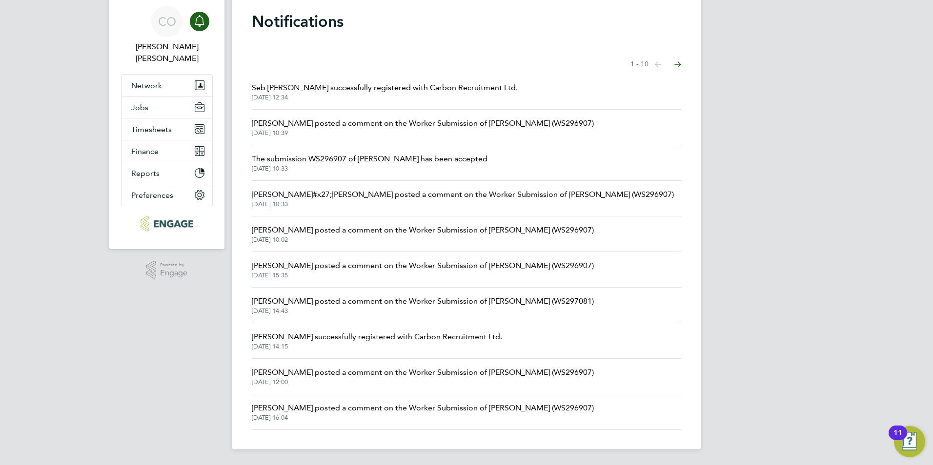
click at [477, 303] on span "[PERSON_NAME] posted a comment on the Worker Submission of [PERSON_NAME] (WS297…" at bounding box center [423, 302] width 342 height 12
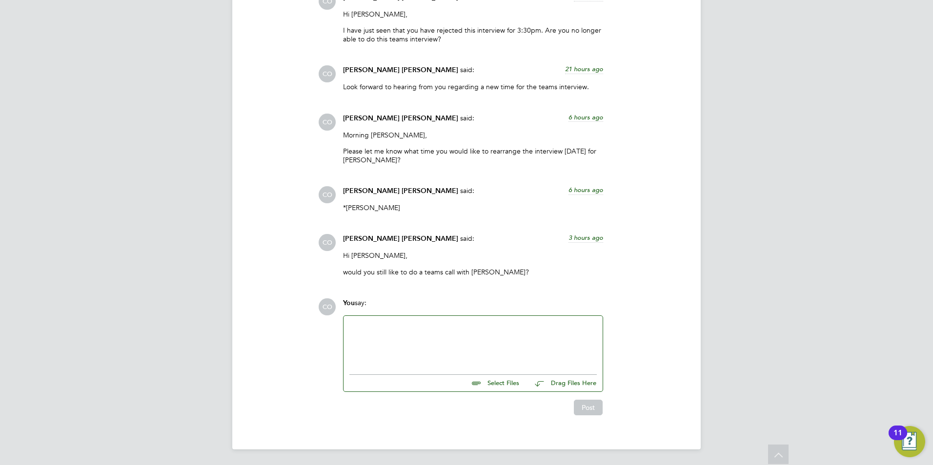
click at [441, 339] on div at bounding box center [472, 343] width 247 height 42
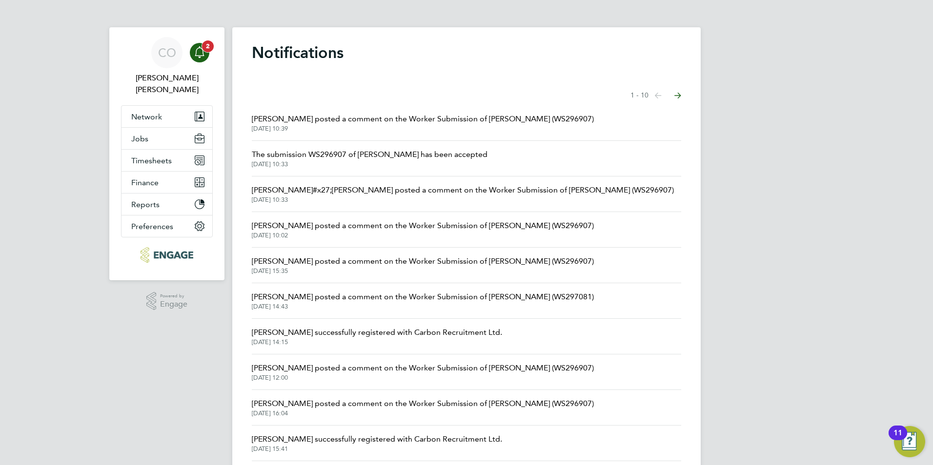
click at [207, 56] on div "Main navigation" at bounding box center [200, 53] width 20 height 20
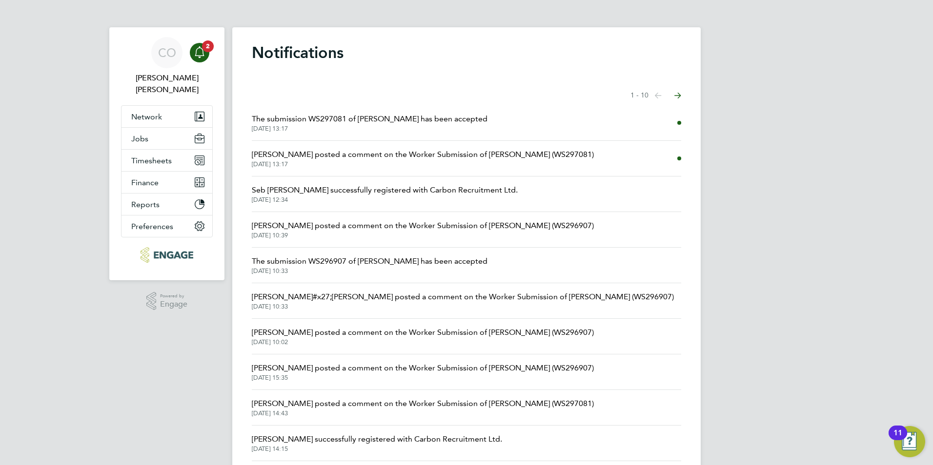
click at [288, 149] on span "[PERSON_NAME] posted a comment on the Worker Submission of [PERSON_NAME] (WS297…" at bounding box center [423, 155] width 342 height 12
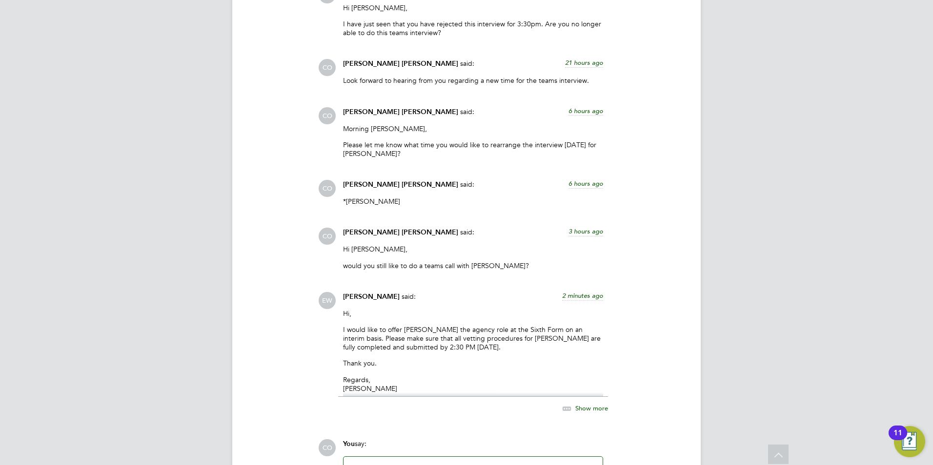
scroll to position [1459, 0]
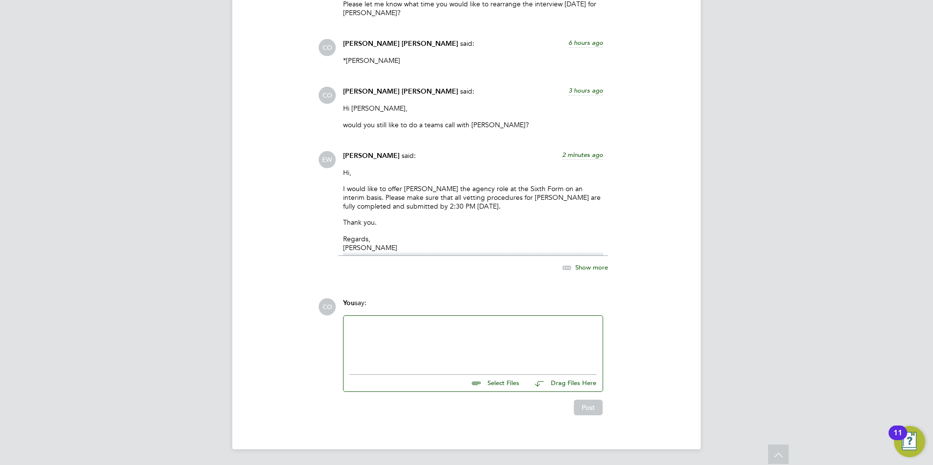
click at [377, 335] on div at bounding box center [472, 343] width 247 height 42
click at [586, 414] on button "Post" at bounding box center [588, 409] width 29 height 16
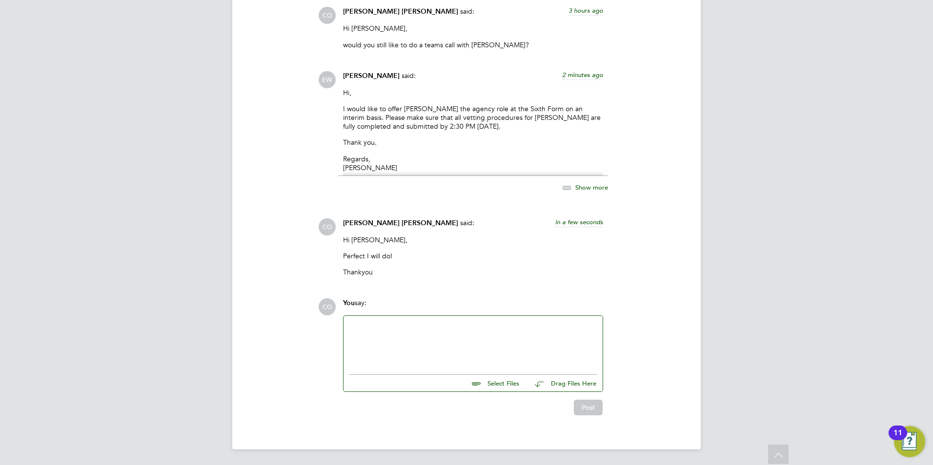
click at [462, 351] on div at bounding box center [472, 343] width 247 height 42
click at [537, 338] on div "Have you managed to review the CV's for the Hackney Role?" at bounding box center [472, 343] width 247 height 42
click at [586, 403] on button "Post" at bounding box center [588, 408] width 29 height 16
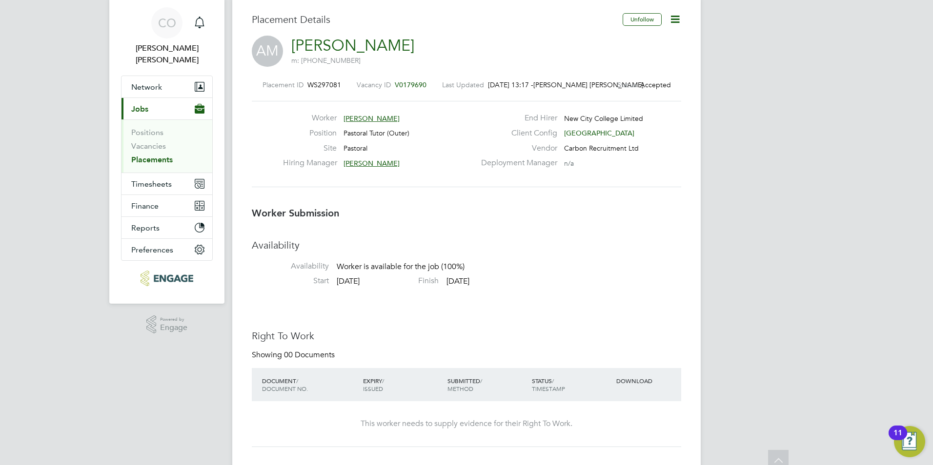
scroll to position [0, 0]
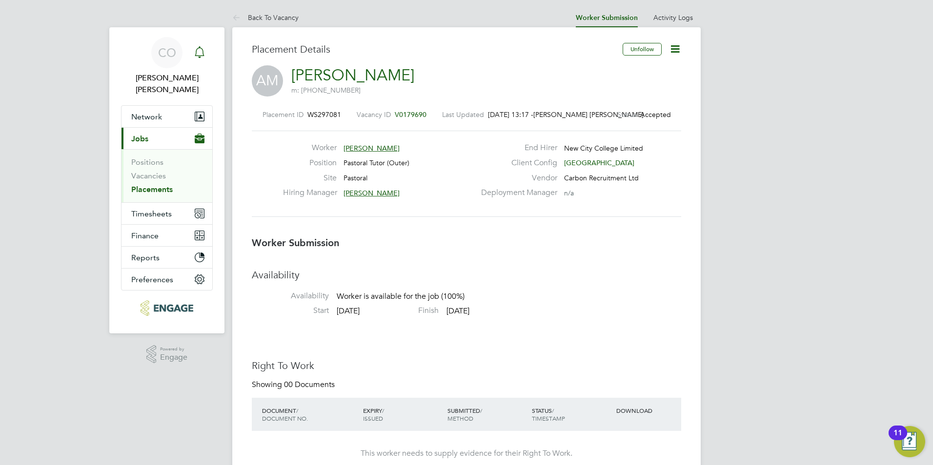
click at [196, 55] on icon "Main navigation" at bounding box center [200, 52] width 12 height 12
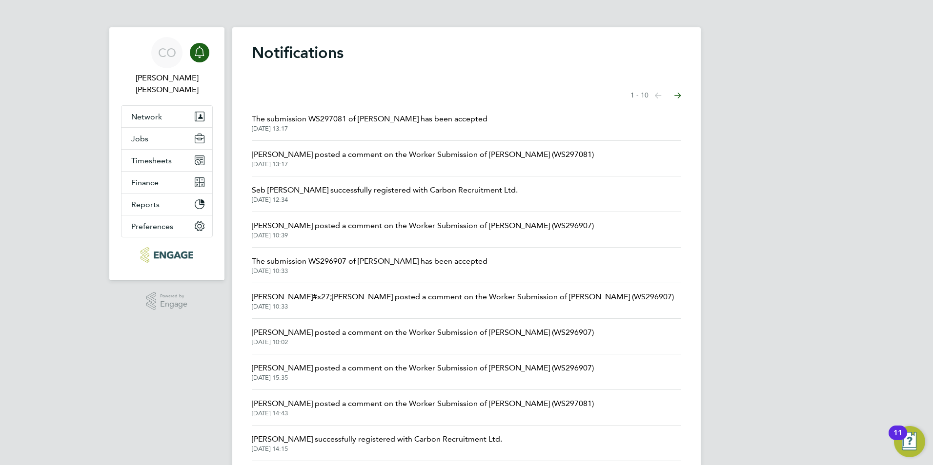
click at [366, 120] on span "The submission WS297081 of [PERSON_NAME] has been accepted" at bounding box center [370, 119] width 236 height 12
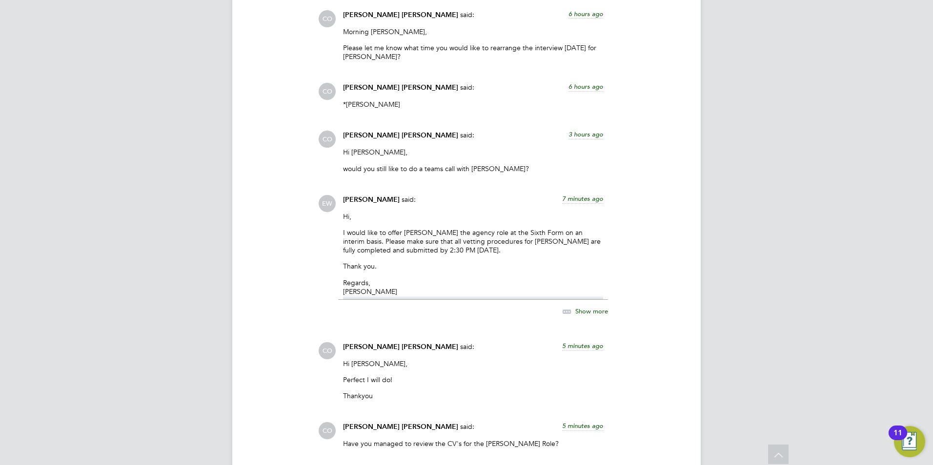
scroll to position [1587, 0]
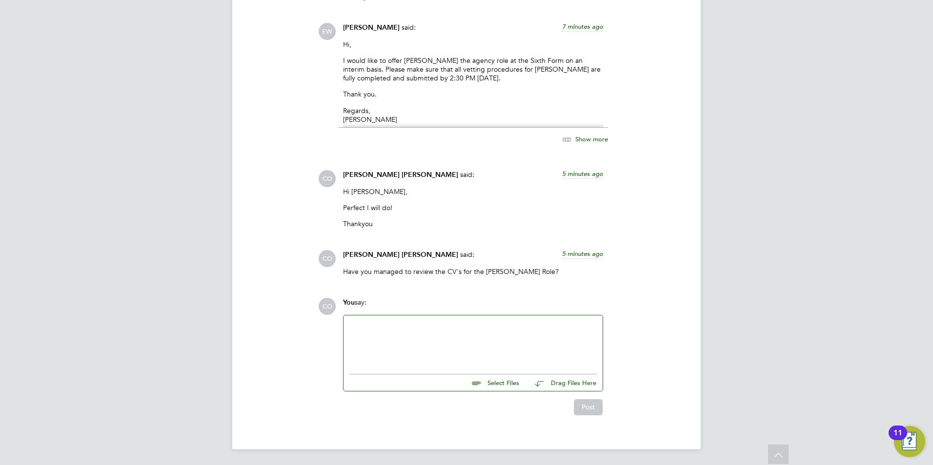
click at [512, 386] on input "file" at bounding box center [523, 382] width 146 height 14
click at [501, 384] on input "file" at bounding box center [523, 382] width 146 height 14
type input "C:\fakepath\Candidate Vetting Form- NCC- Adrian.docx"
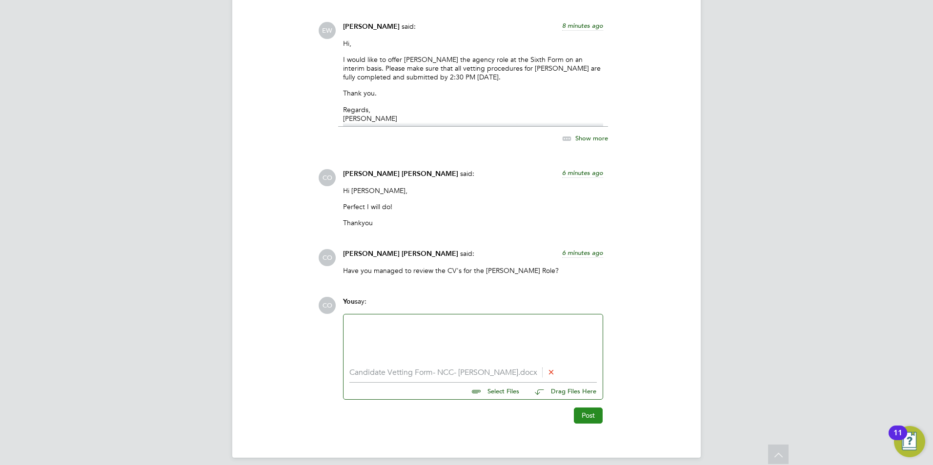
click at [574, 418] on button "Post" at bounding box center [588, 416] width 29 height 16
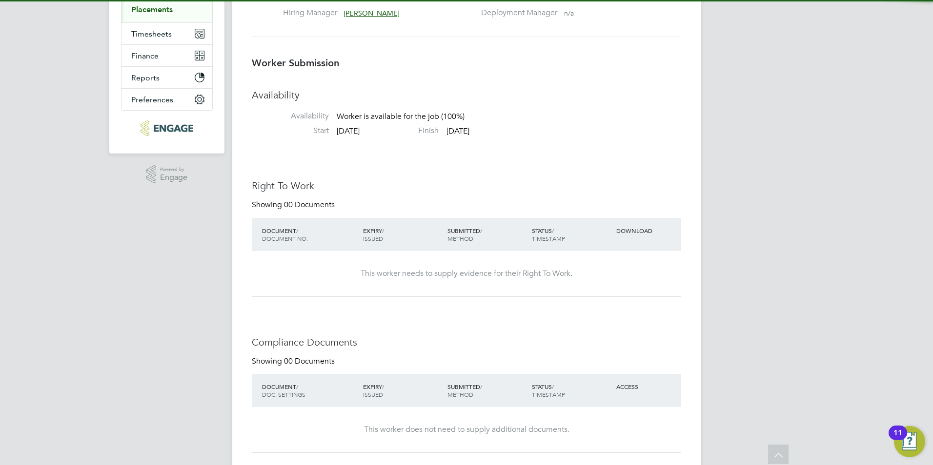
scroll to position [0, 0]
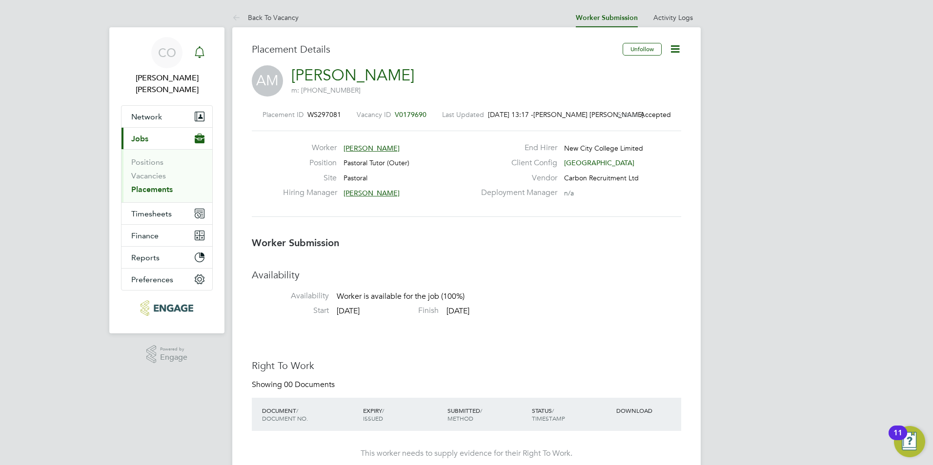
drag, startPoint x: 213, startPoint y: 53, endPoint x: 197, endPoint y: 50, distance: 16.8
click at [213, 53] on app-nav-sections-wrapper "CO Connor O'sullivan Notifications Applications: Network Team Members Businesse…" at bounding box center [166, 180] width 115 height 306
click at [197, 50] on icon "Main navigation" at bounding box center [199, 51] width 9 height 10
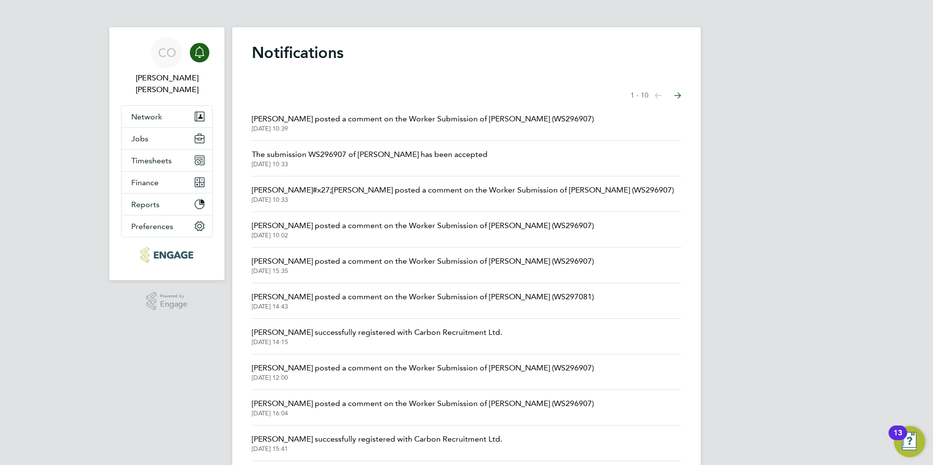
click at [204, 60] on div "Main navigation" at bounding box center [200, 53] width 20 height 20
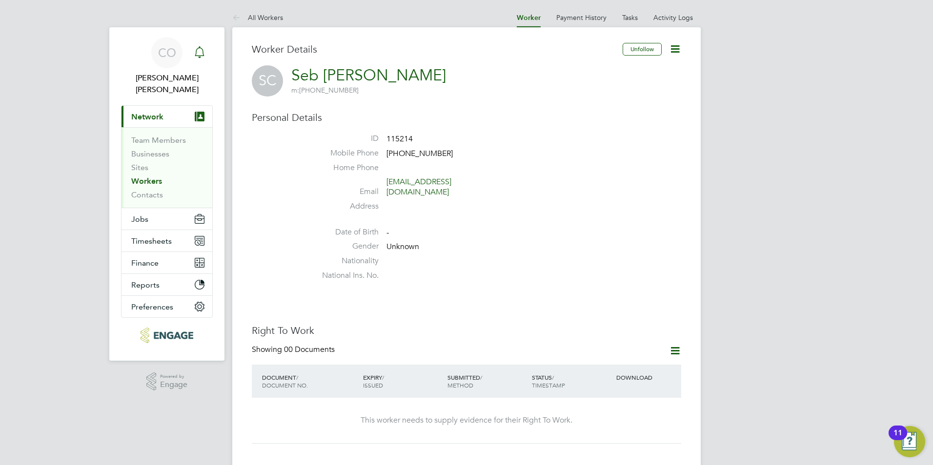
click at [197, 55] on icon "Main navigation" at bounding box center [200, 52] width 12 height 12
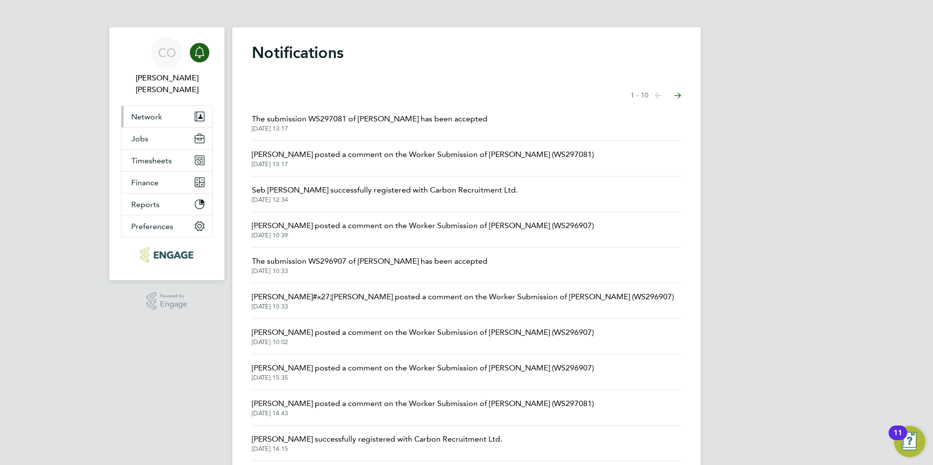
scroll to position [31, 0]
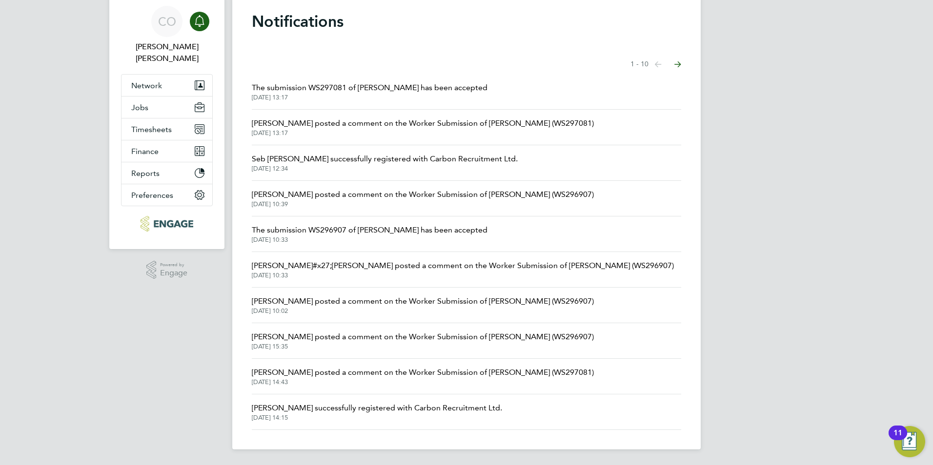
click at [208, 25] on div "Main navigation" at bounding box center [200, 22] width 20 height 20
